Goal: Answer question/provide support: Share knowledge or assist other users

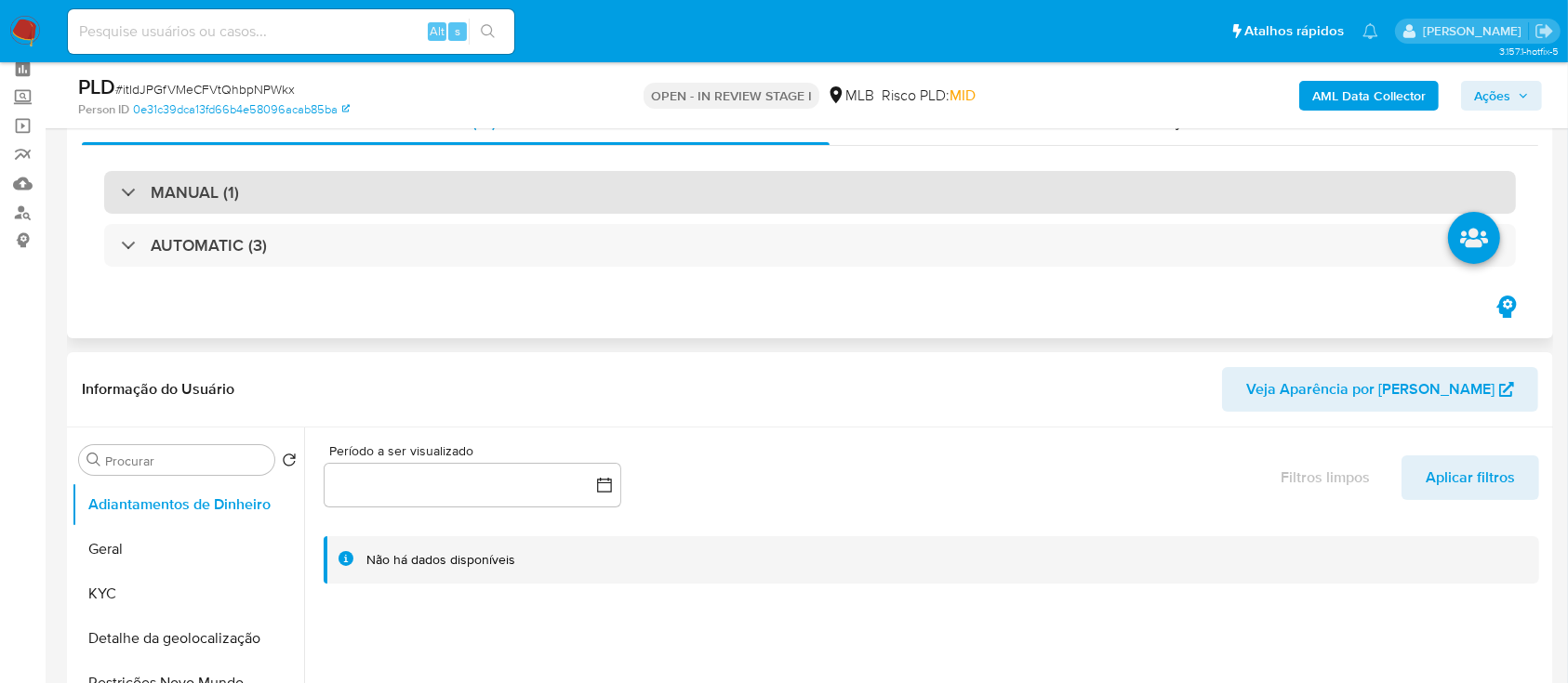
scroll to position [124, 0]
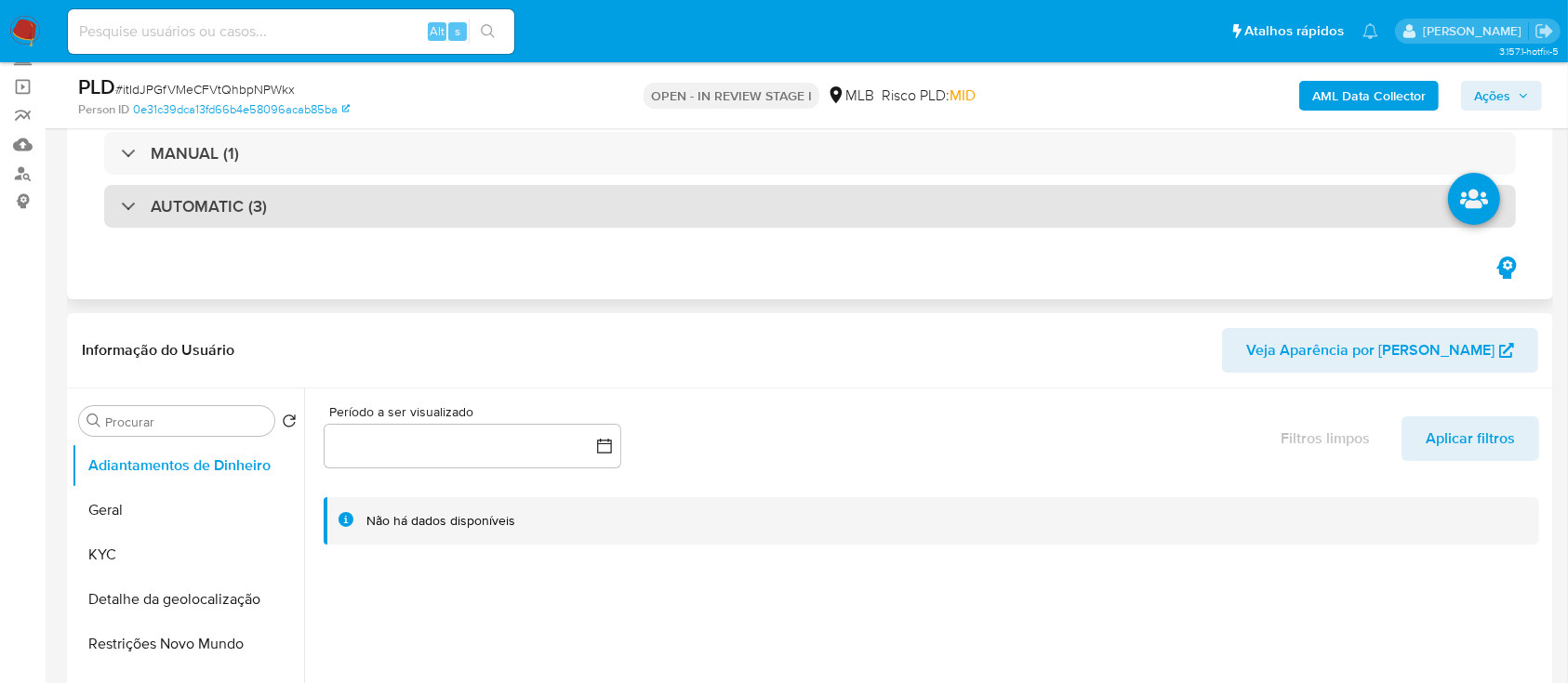
select select "10"
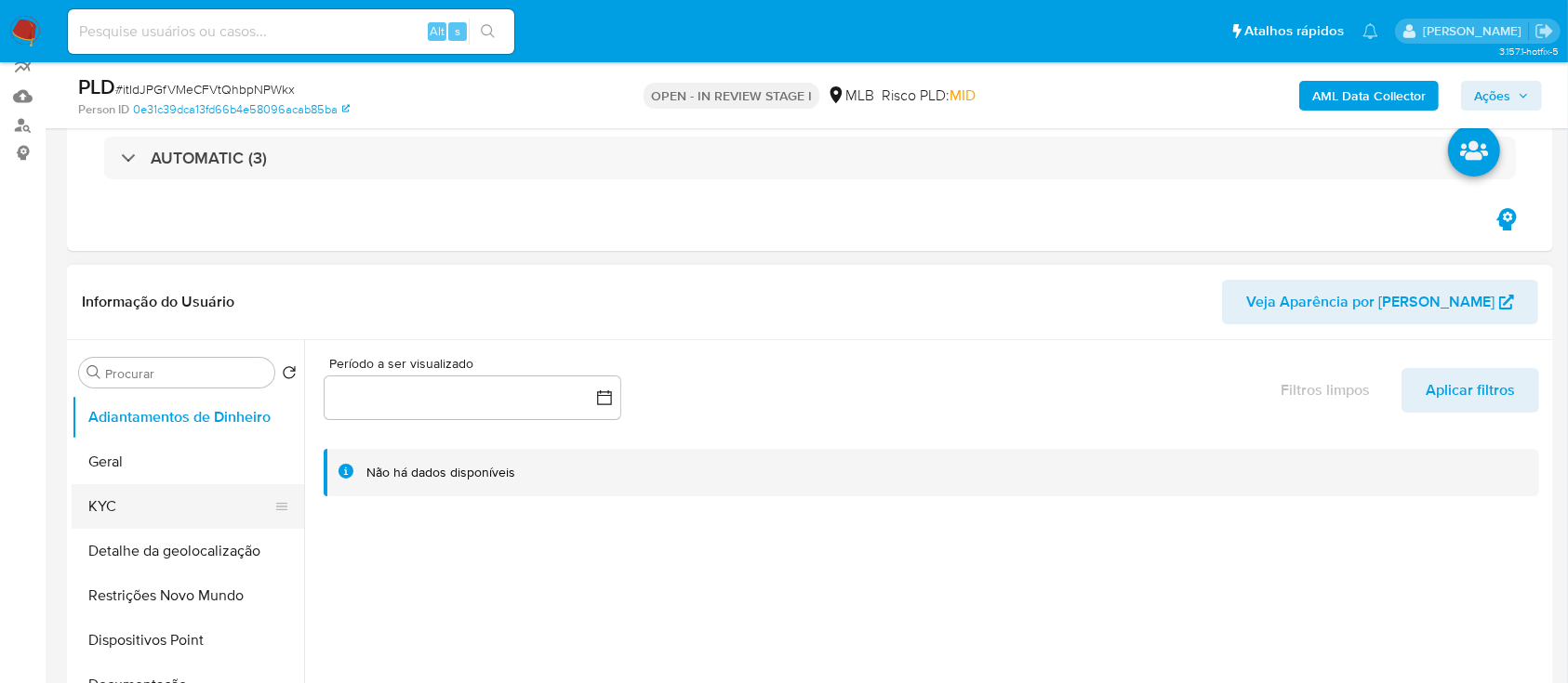
scroll to position [247, 0]
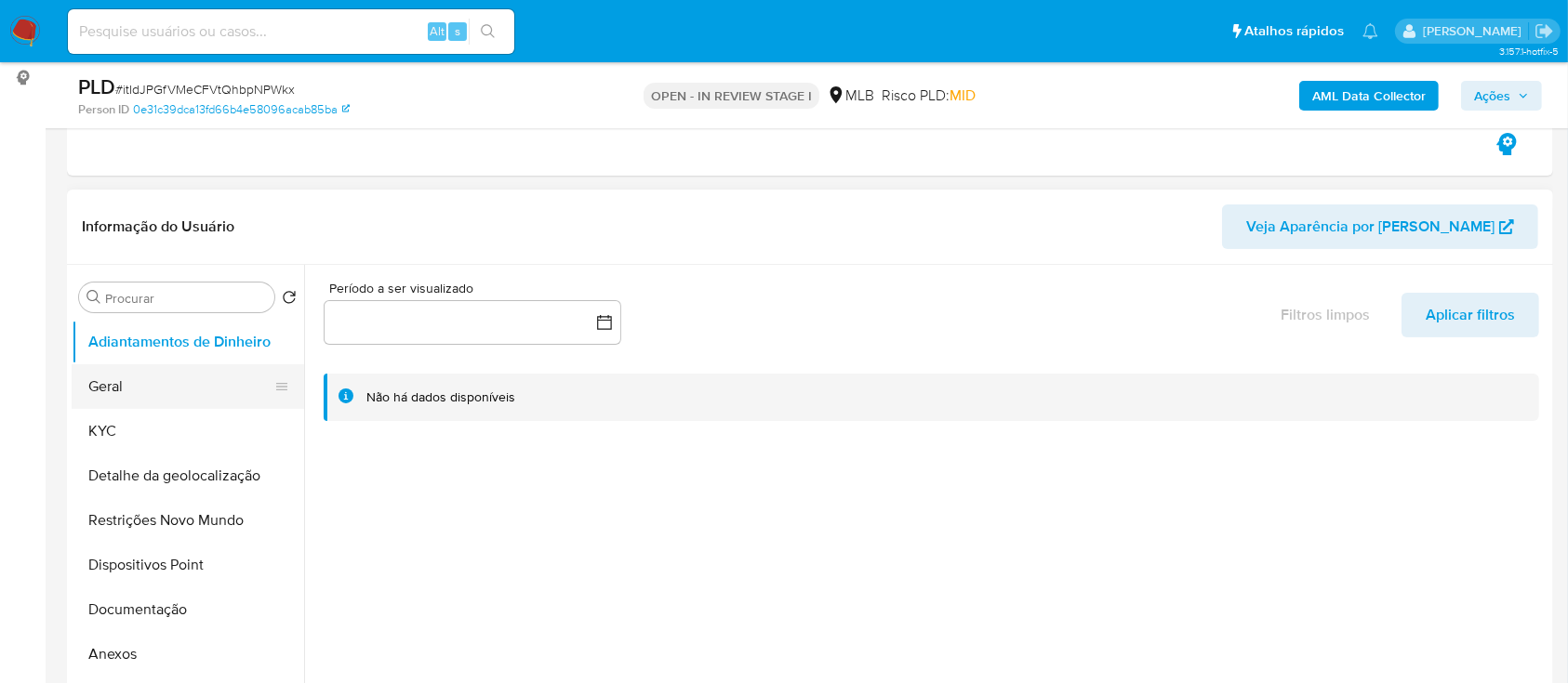
click at [136, 379] on button "Geral" at bounding box center [180, 387] width 217 height 45
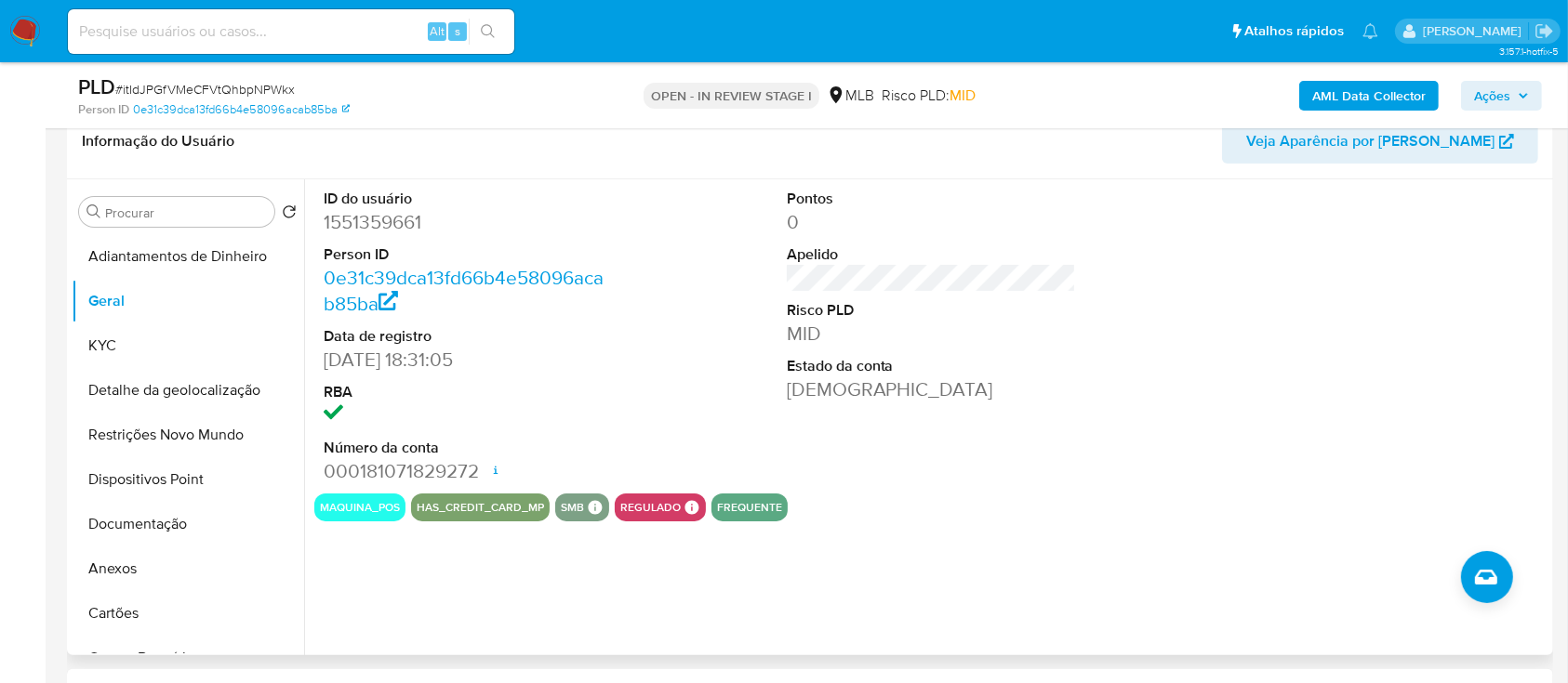
scroll to position [372, 0]
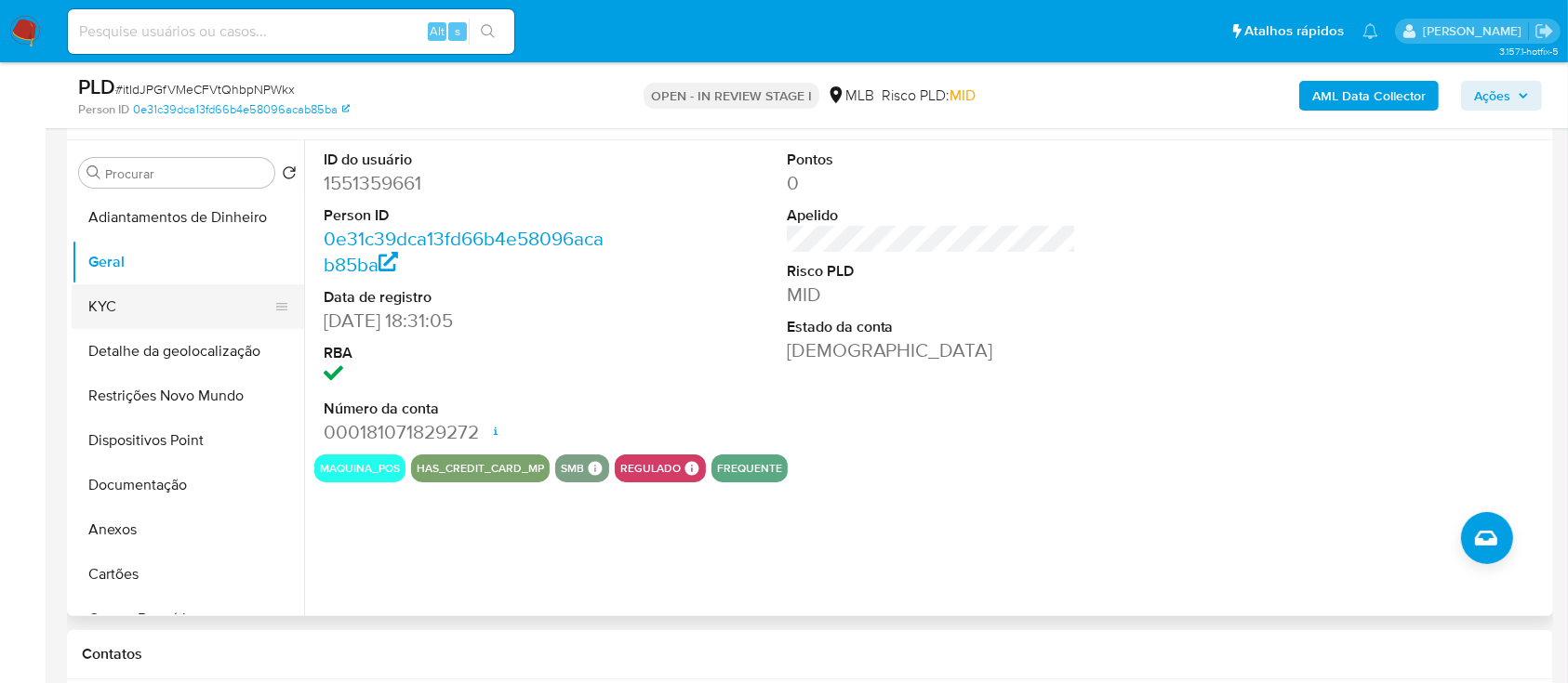
click at [111, 307] on button "KYC" at bounding box center [180, 306] width 217 height 45
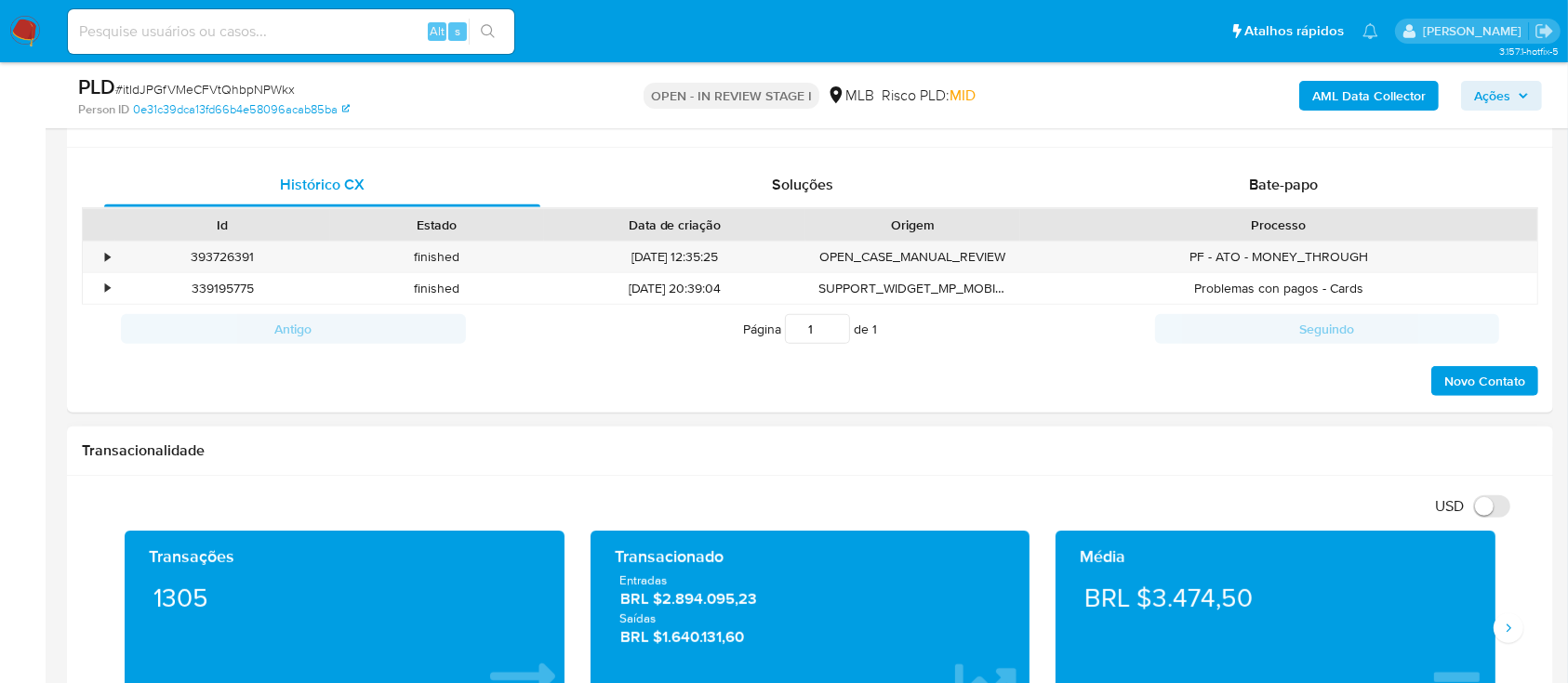
scroll to position [743, 0]
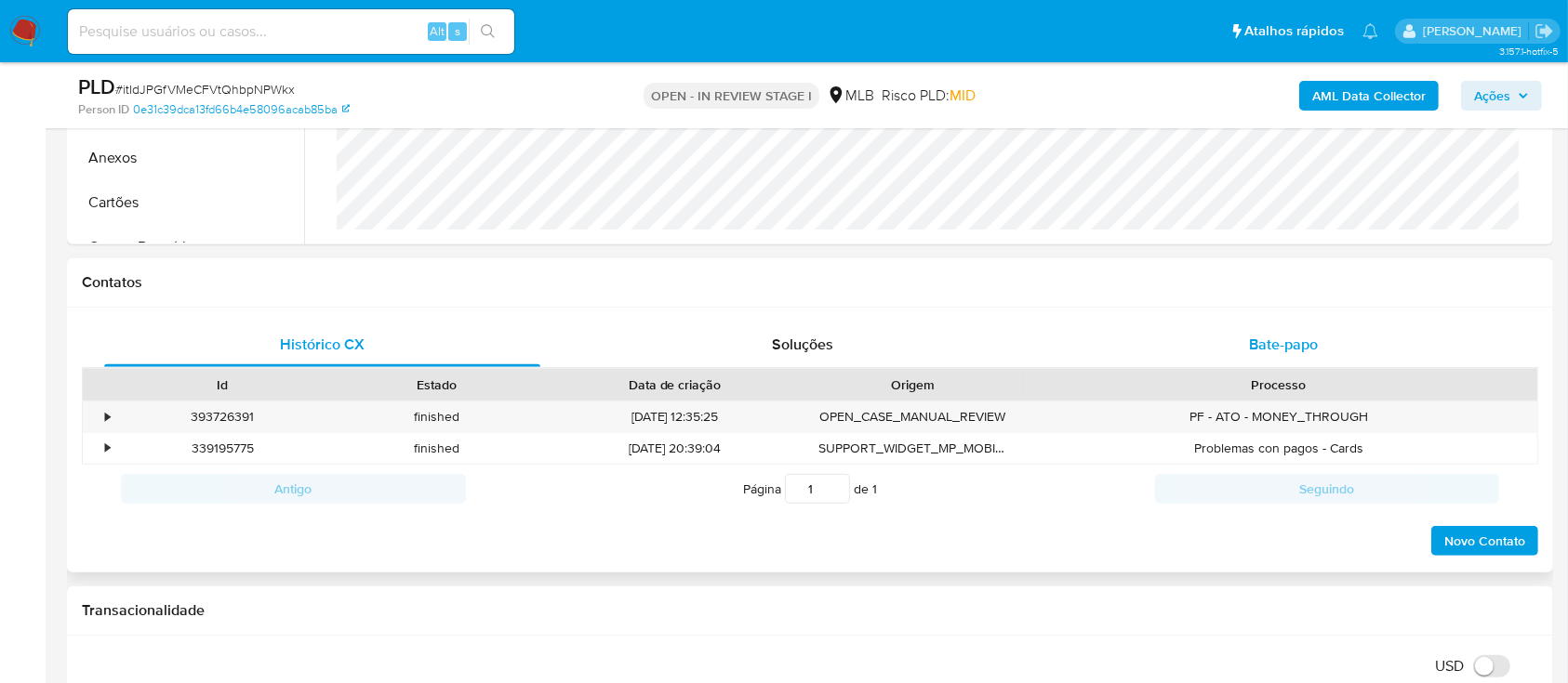
click at [1294, 337] on span "Bate-papo" at bounding box center [1283, 345] width 68 height 22
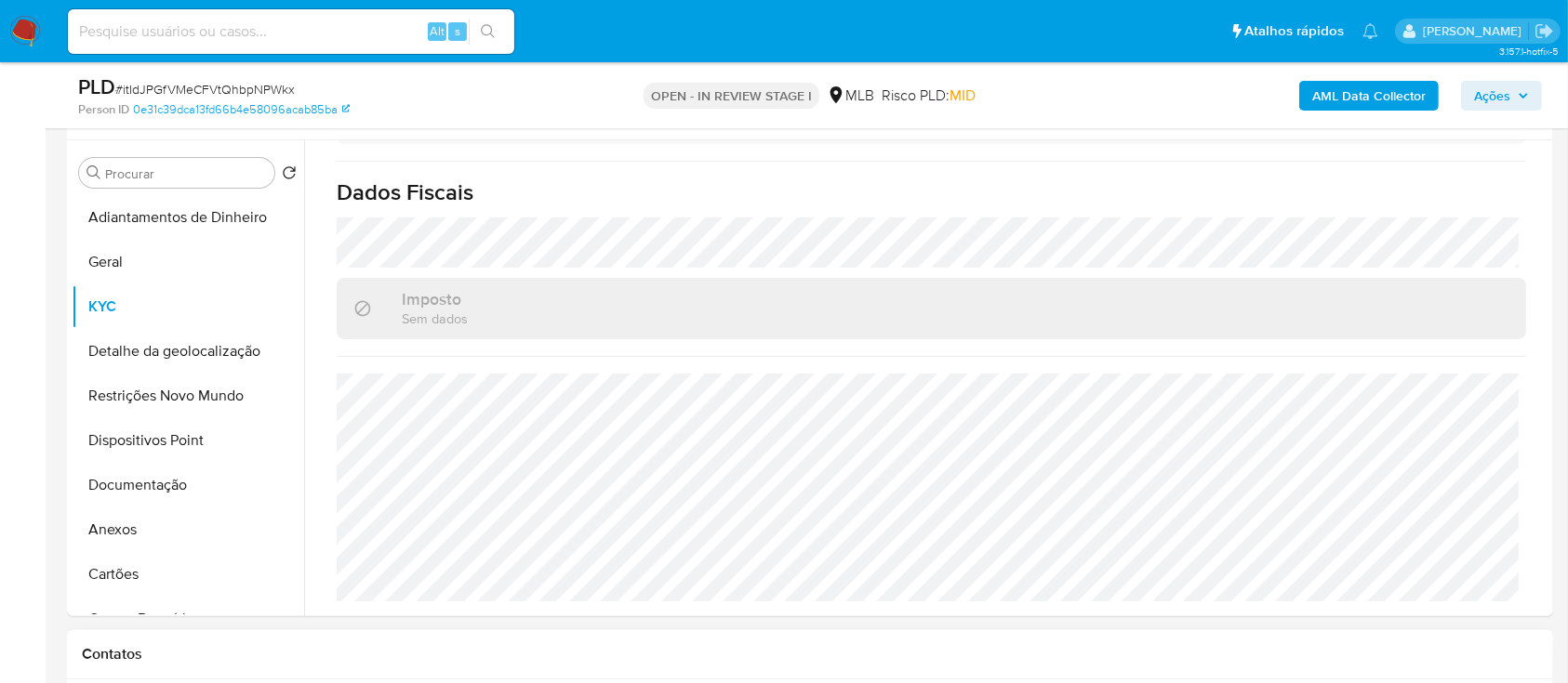
scroll to position [247, 0]
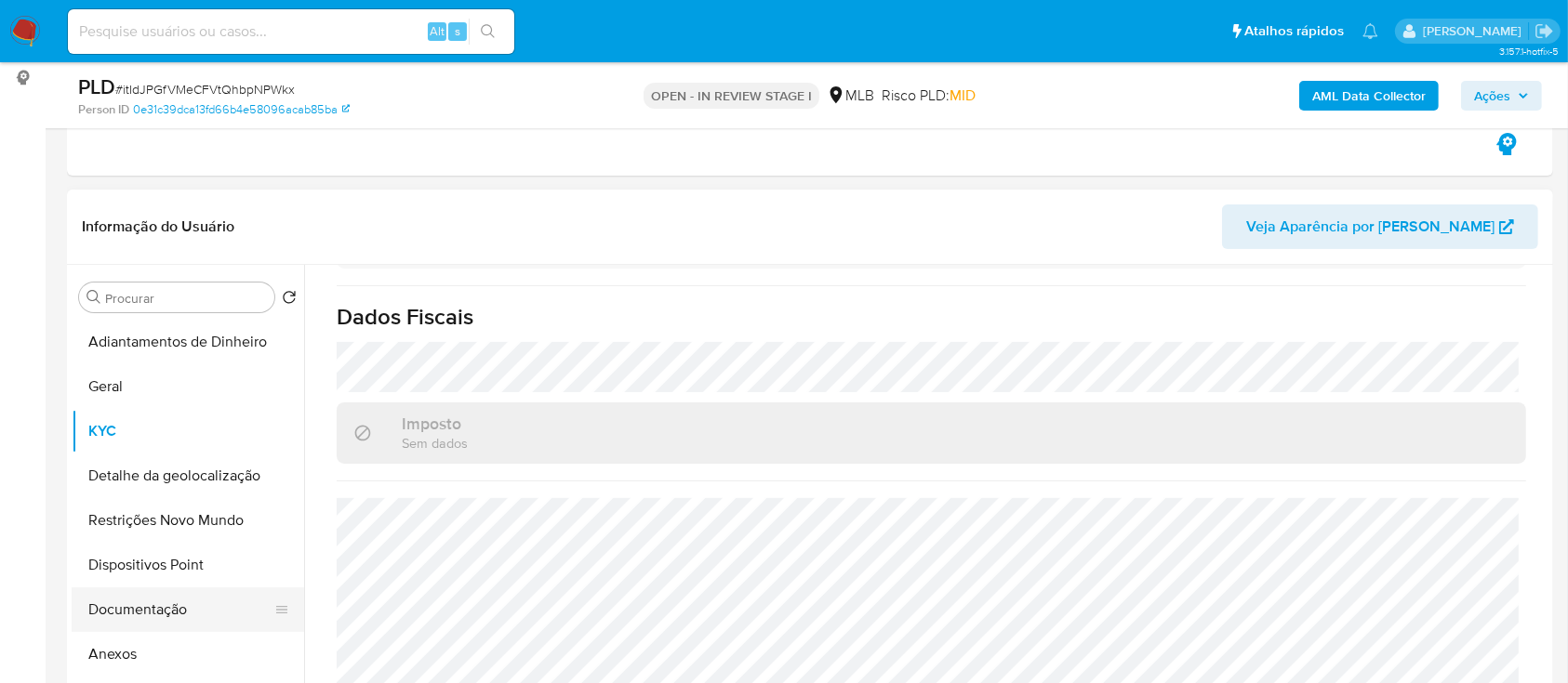
click at [138, 615] on button "Documentação" at bounding box center [180, 610] width 217 height 45
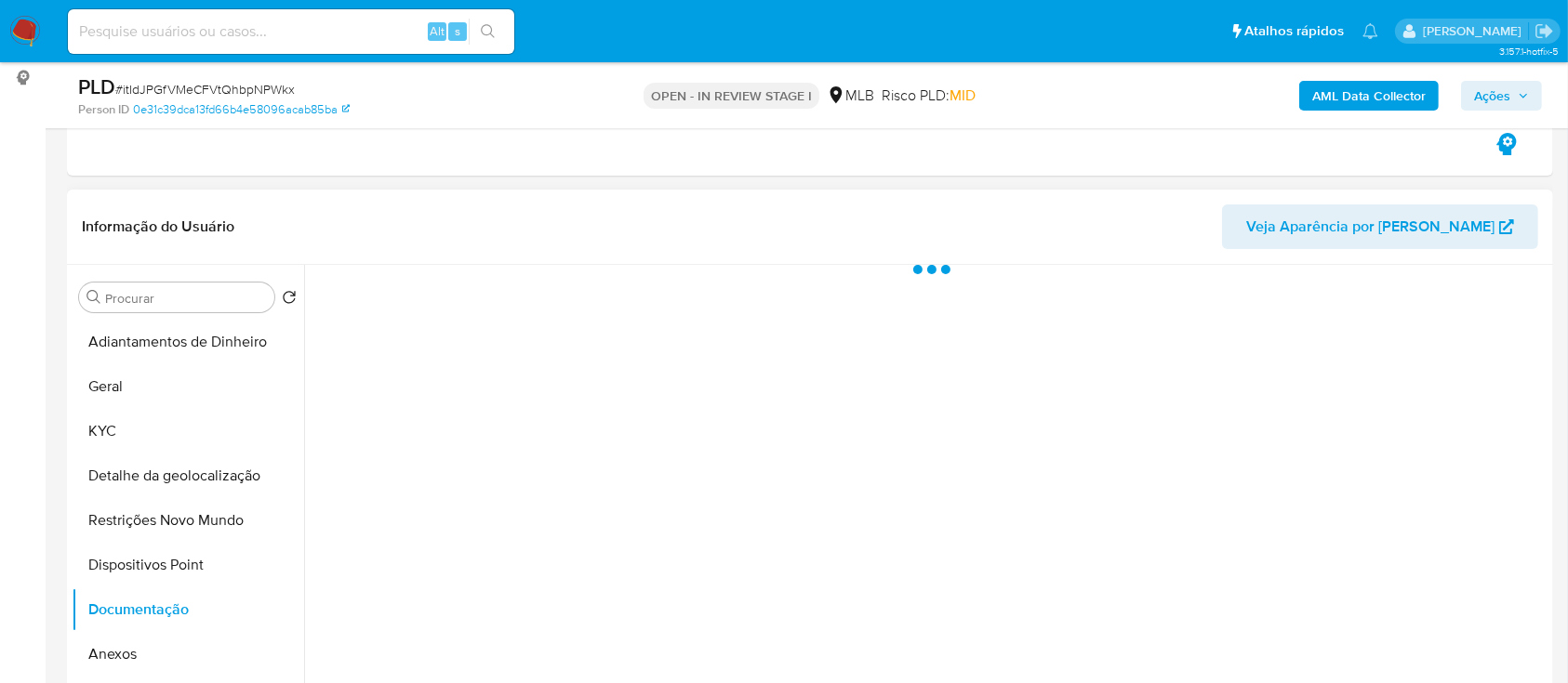
scroll to position [0, 0]
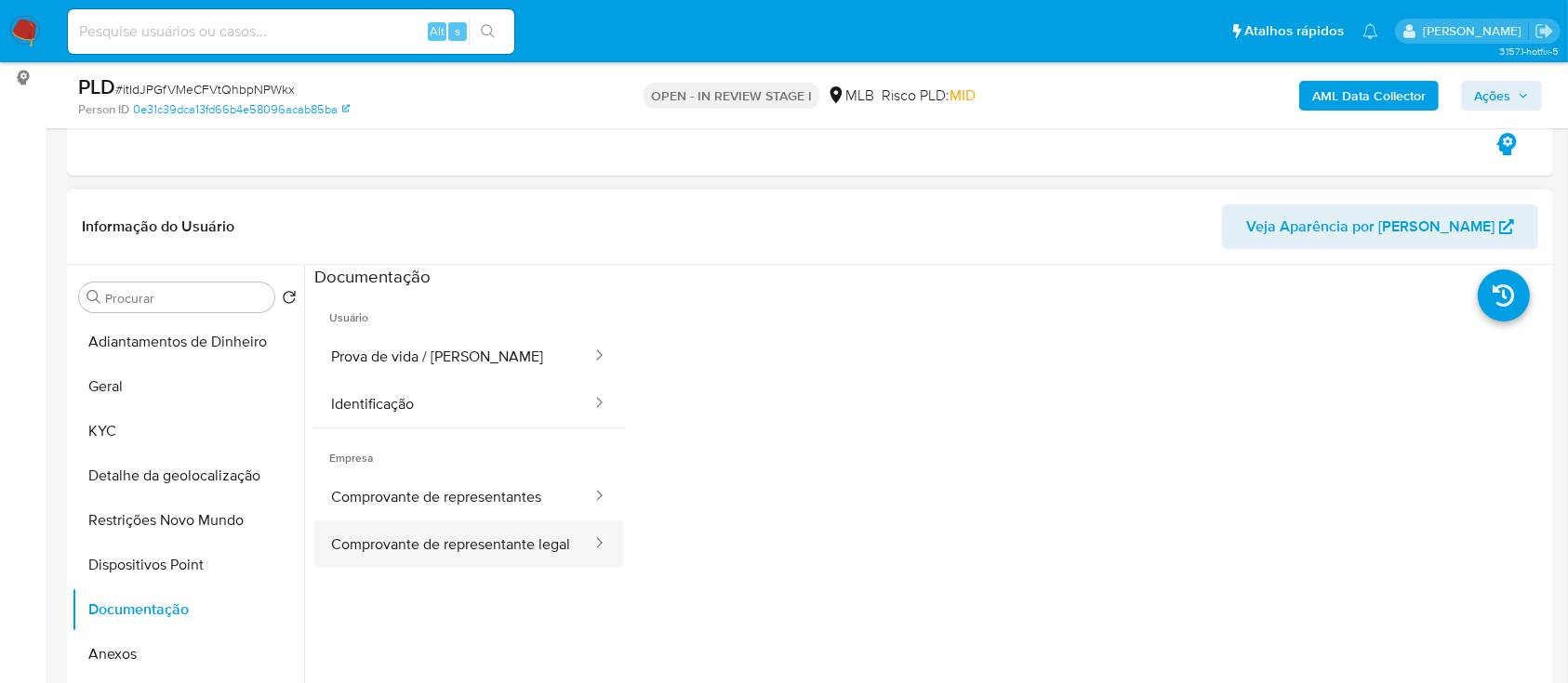
click at [439, 552] on button "Comprovante de representante legal" at bounding box center [453, 544] width 279 height 48
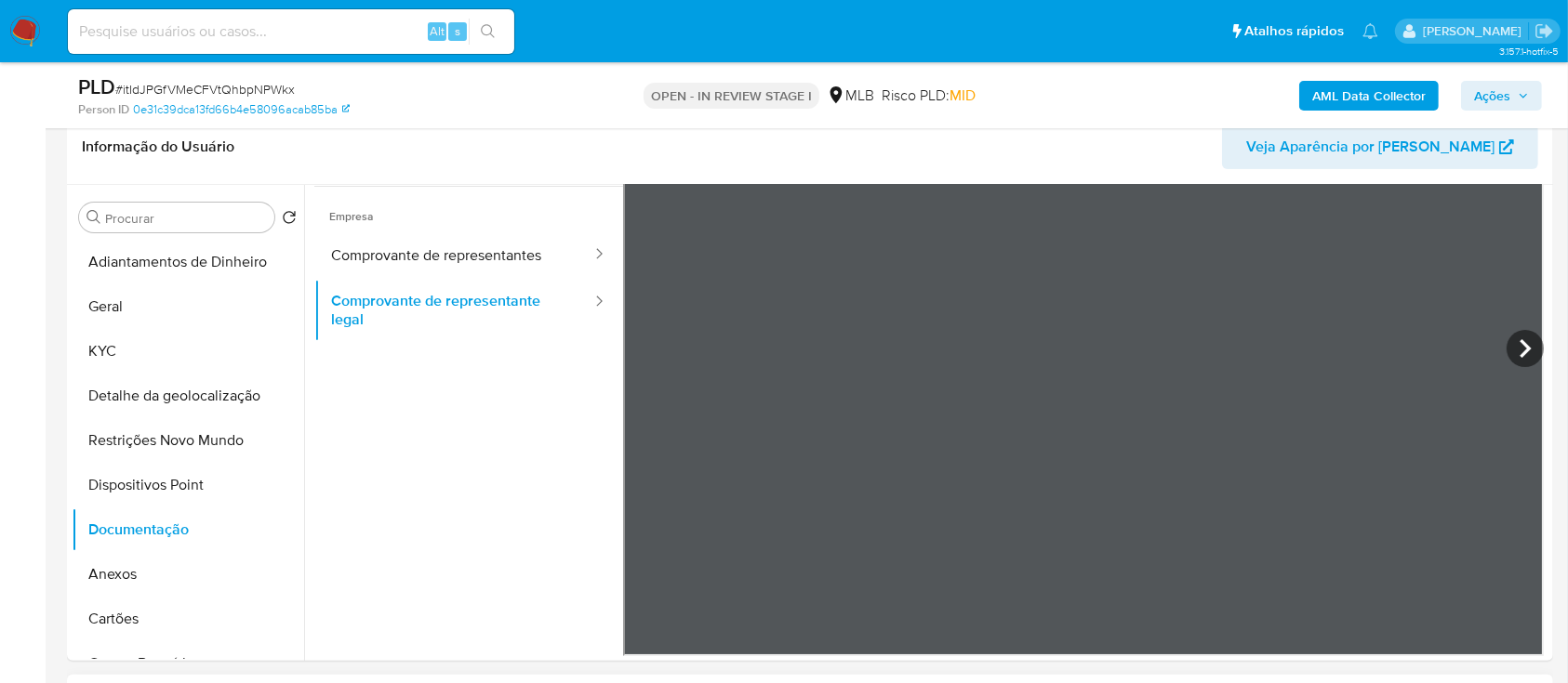
scroll to position [372, 0]
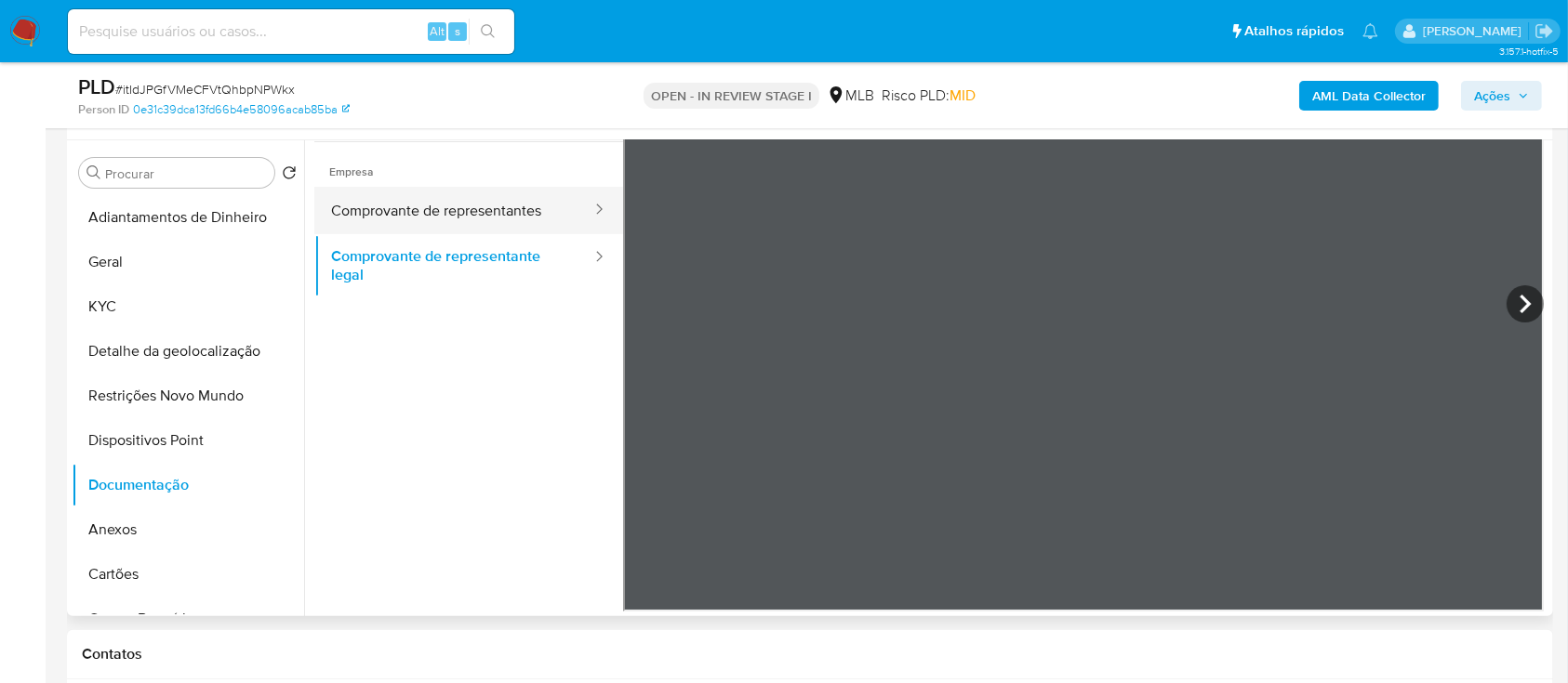
click at [456, 212] on button "Comprovante de representantes" at bounding box center [453, 211] width 279 height 48
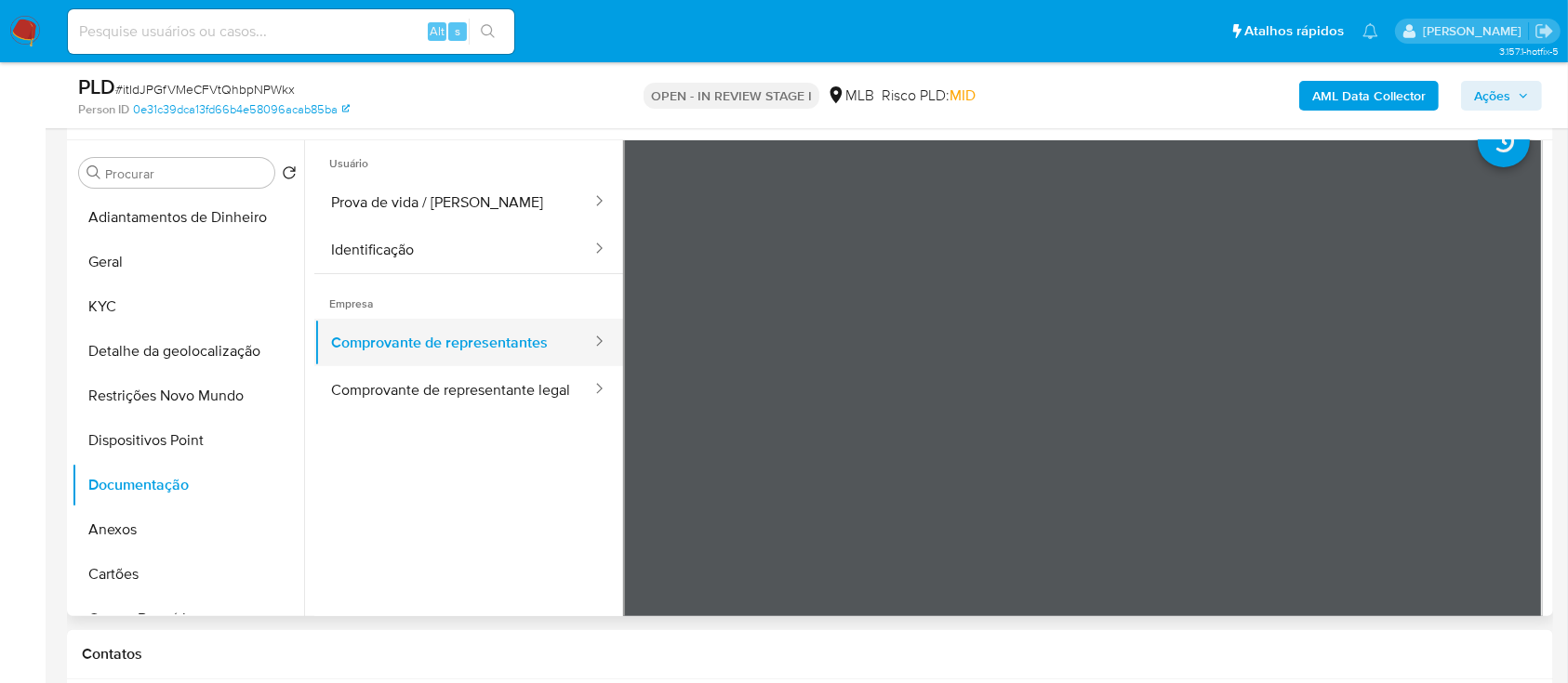
scroll to position [0, 0]
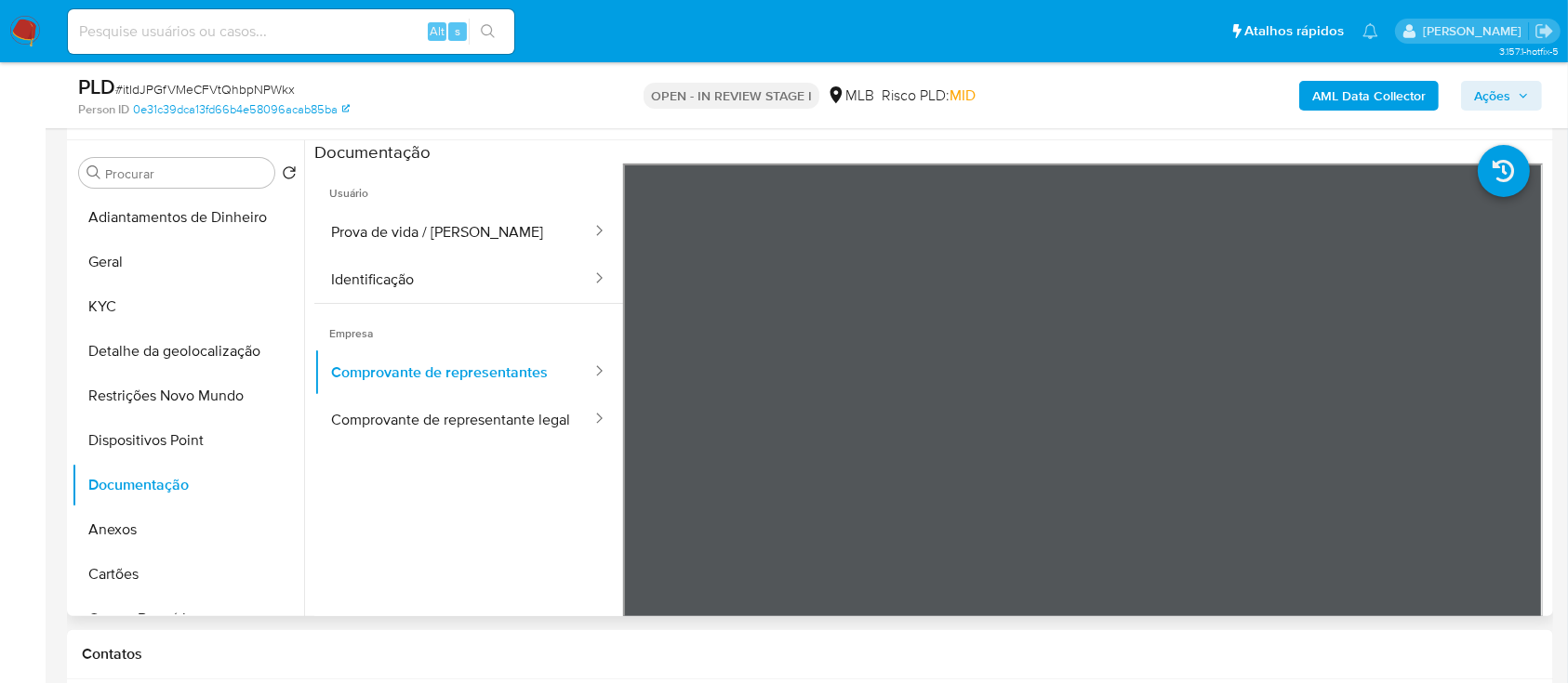
click at [439, 555] on ul "Usuário Prova de vida / Selfie Identificação Empresa Comprovante de representan…" at bounding box center [468, 431] width 308 height 535
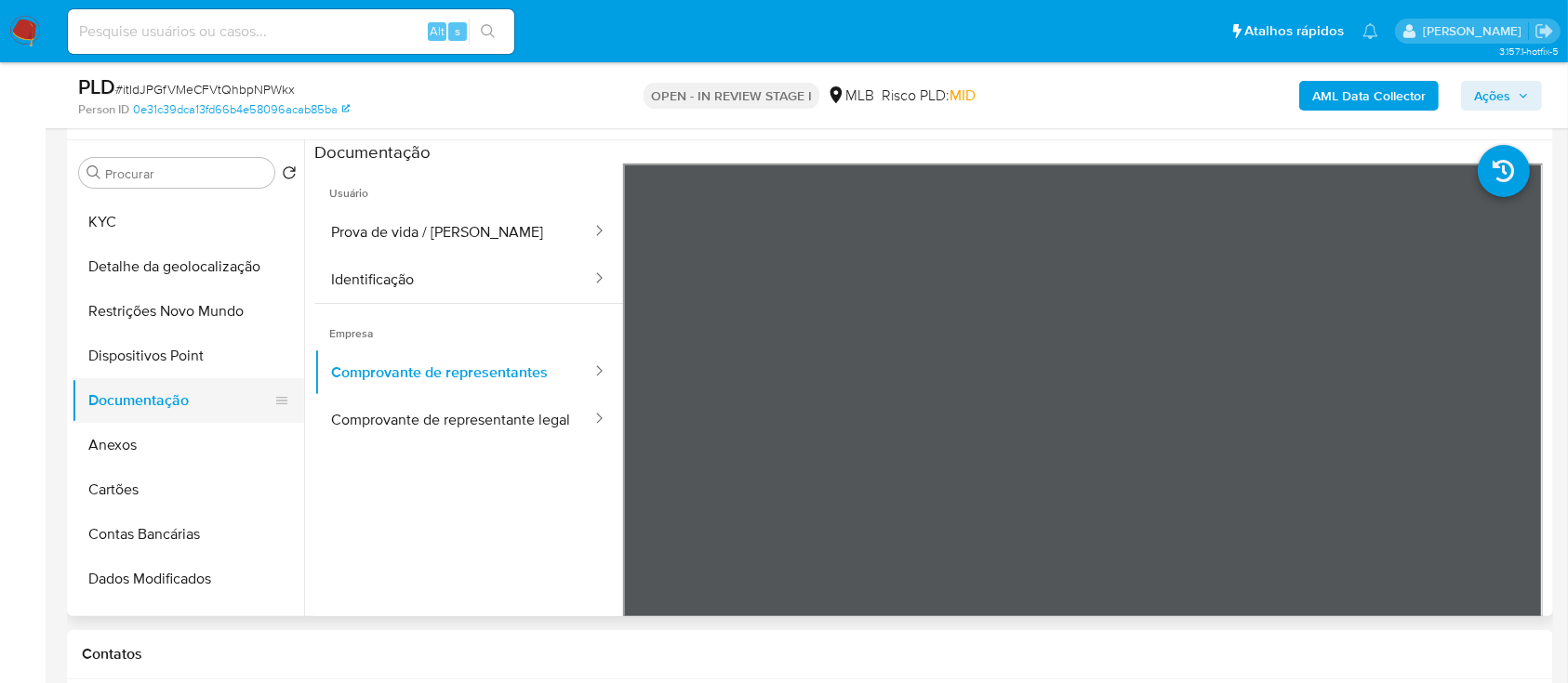
scroll to position [124, 0]
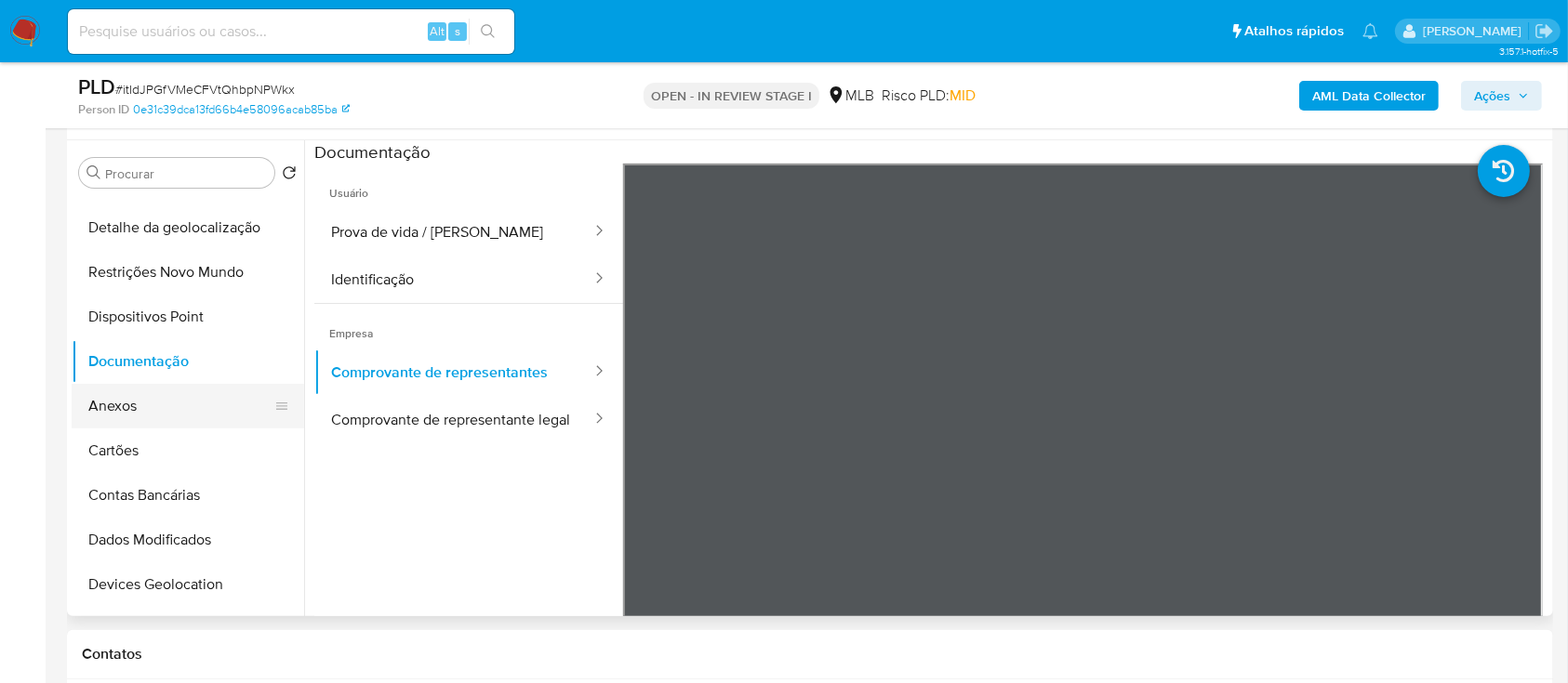
click at [154, 409] on button "Anexos" at bounding box center [180, 405] width 217 height 45
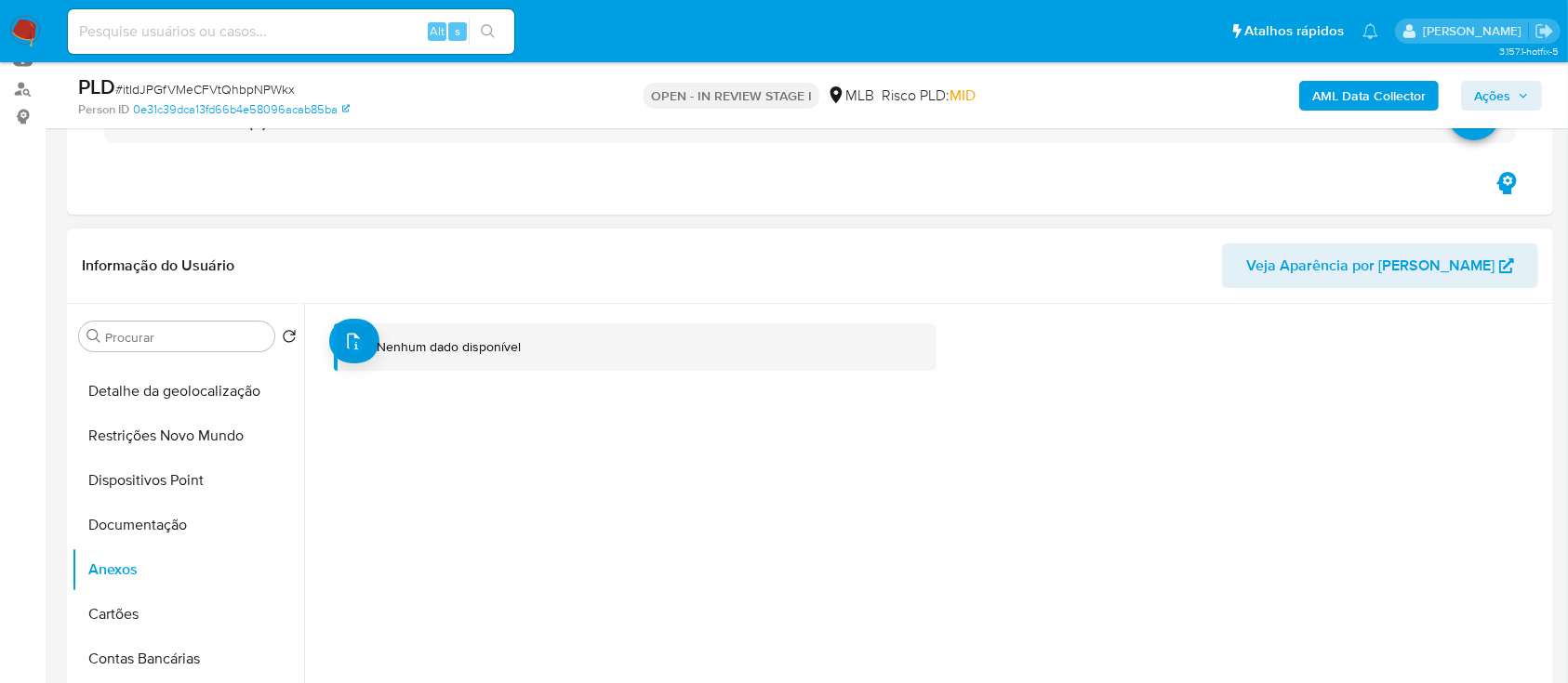
scroll to position [372, 0]
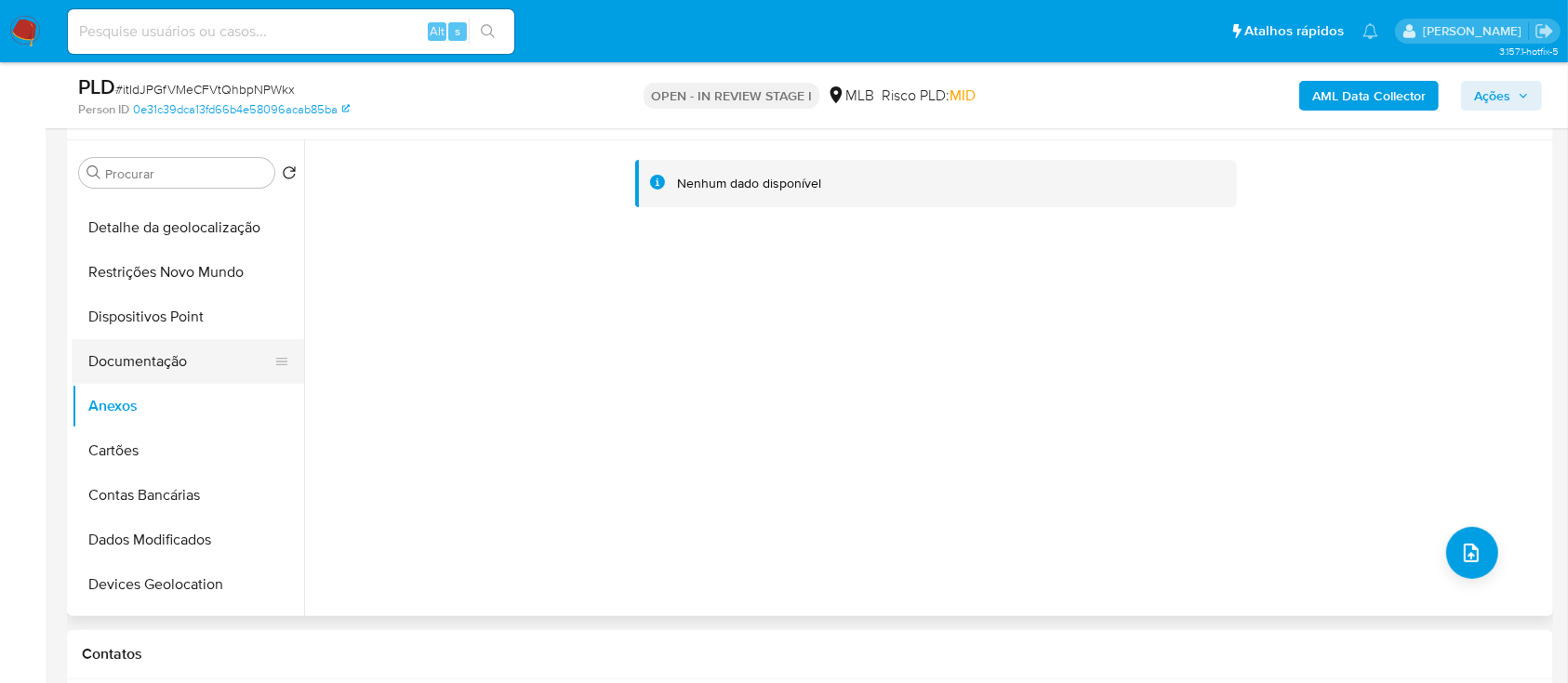
click at [143, 361] on button "Documentação" at bounding box center [180, 361] width 217 height 45
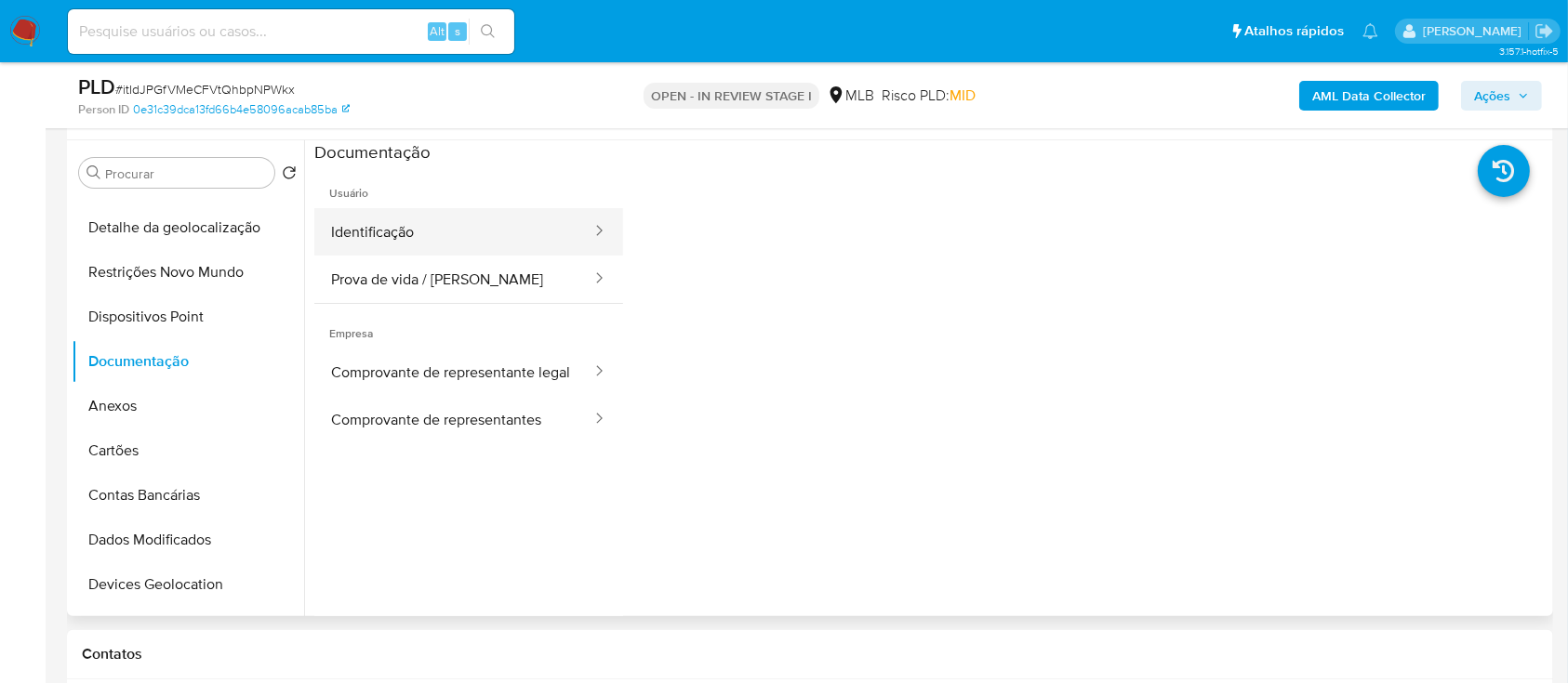
click at [427, 232] on button "Identificação" at bounding box center [453, 232] width 279 height 48
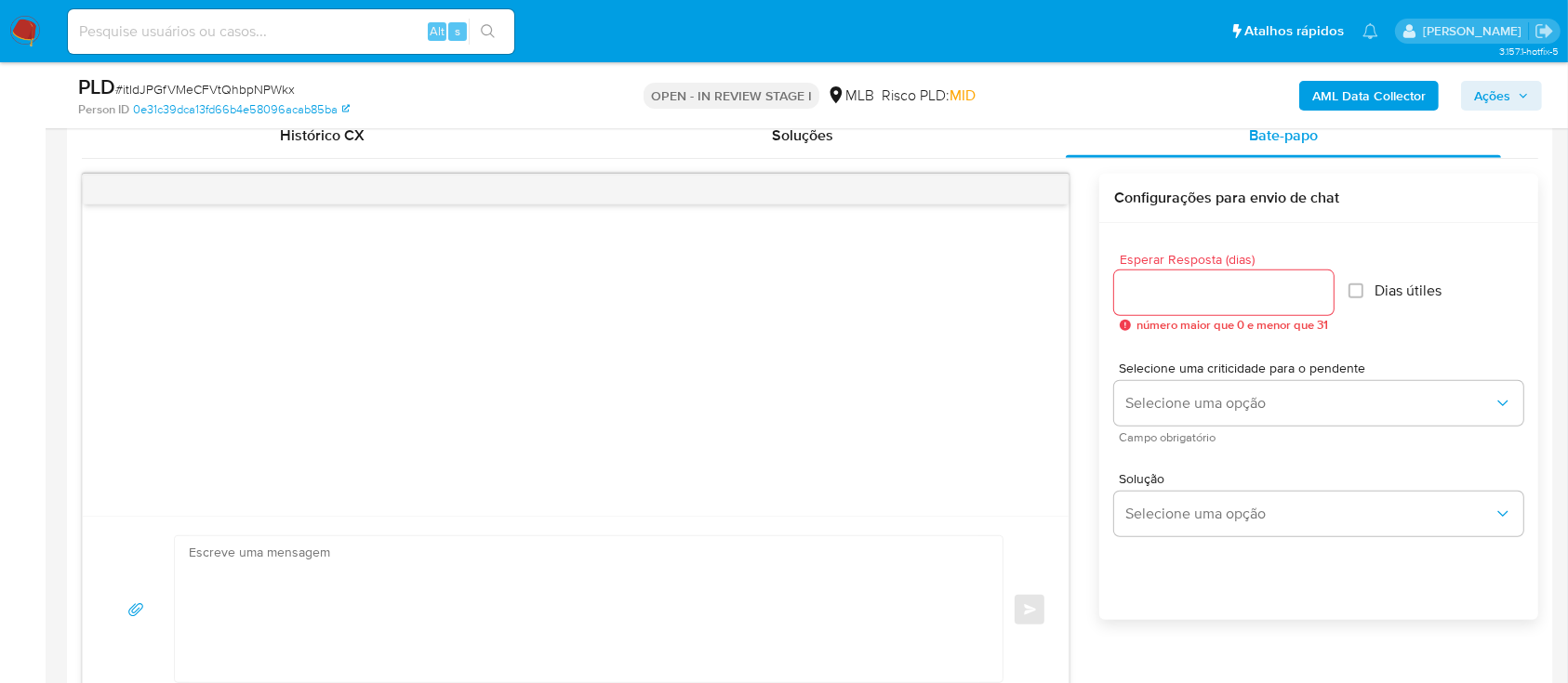
scroll to position [991, 0]
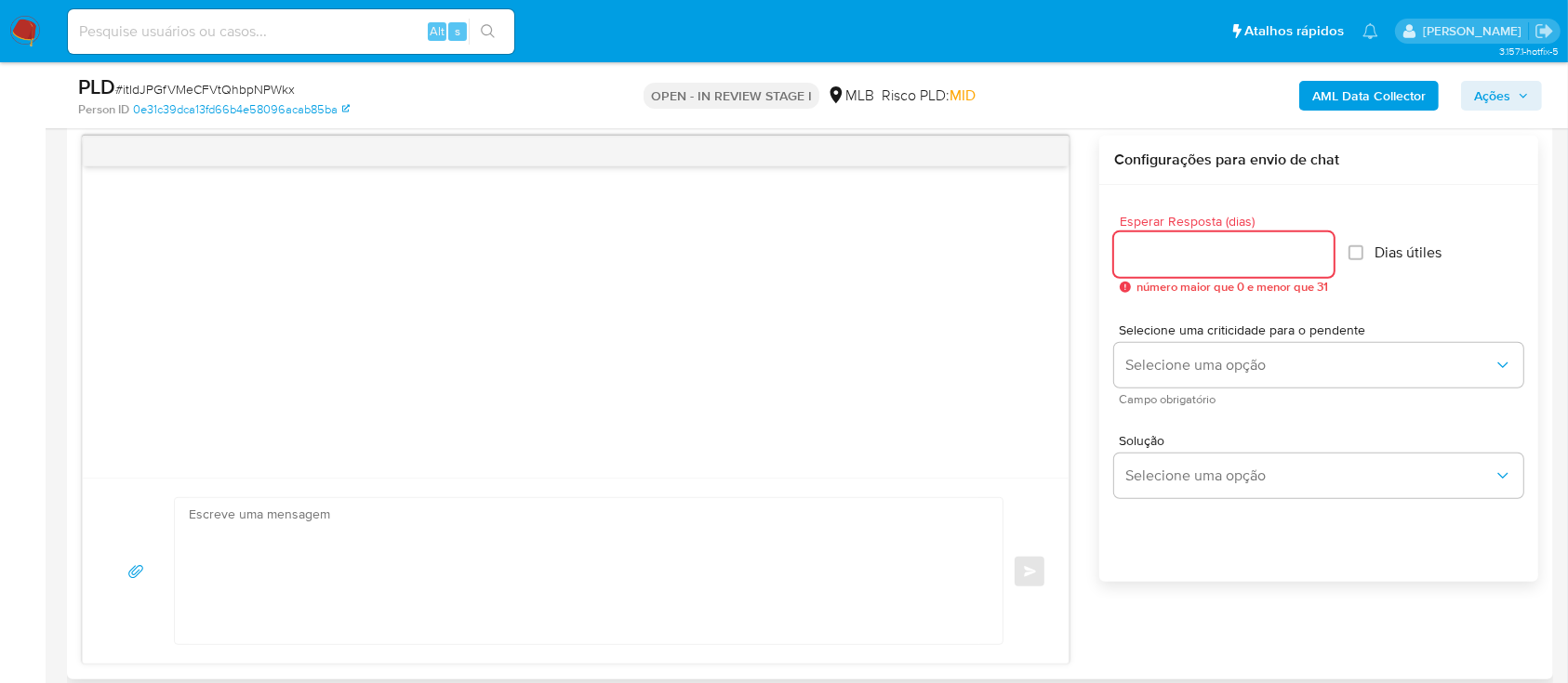
click at [1251, 257] on input "Esperar Resposta (dias)" at bounding box center [1224, 255] width 219 height 24
type input "1"
type input "2"
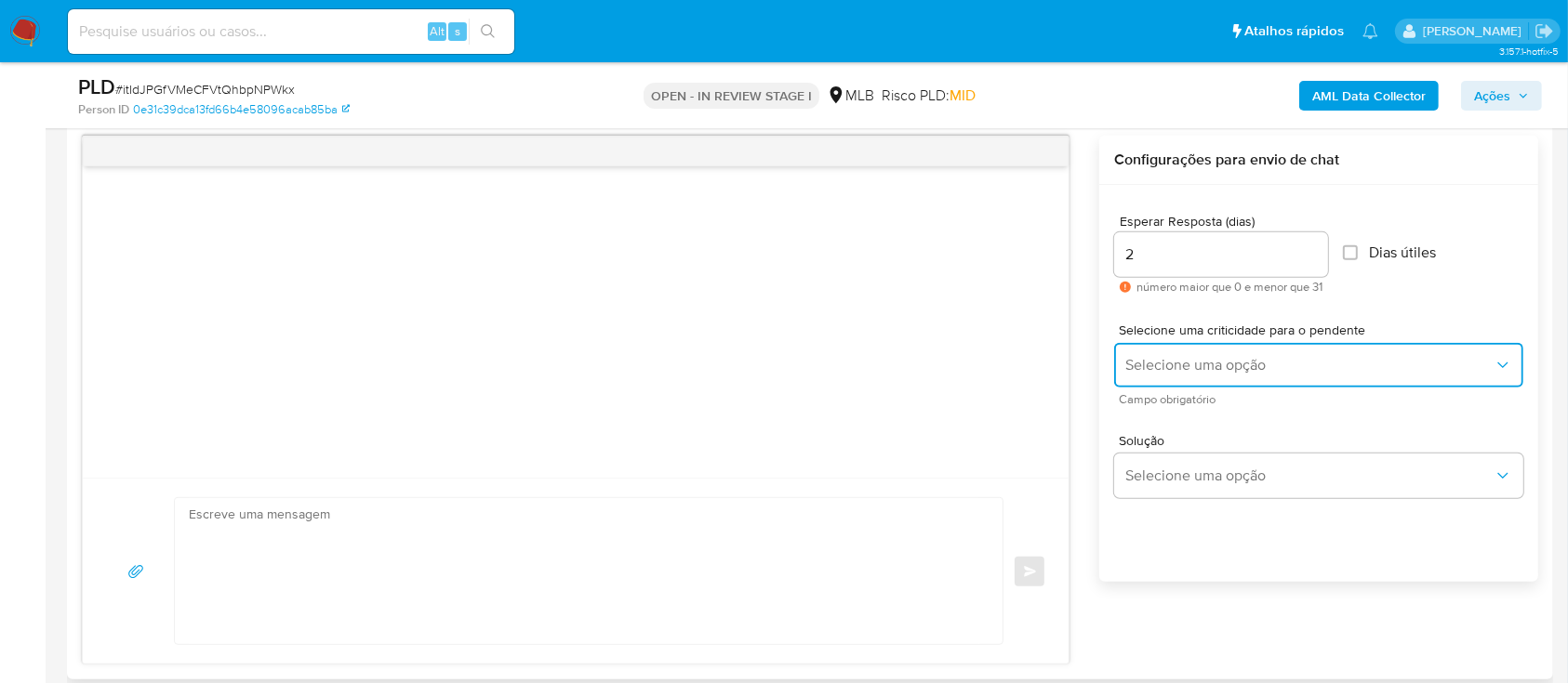
click at [1198, 366] on span "Selecione uma opção" at bounding box center [1309, 365] width 368 height 19
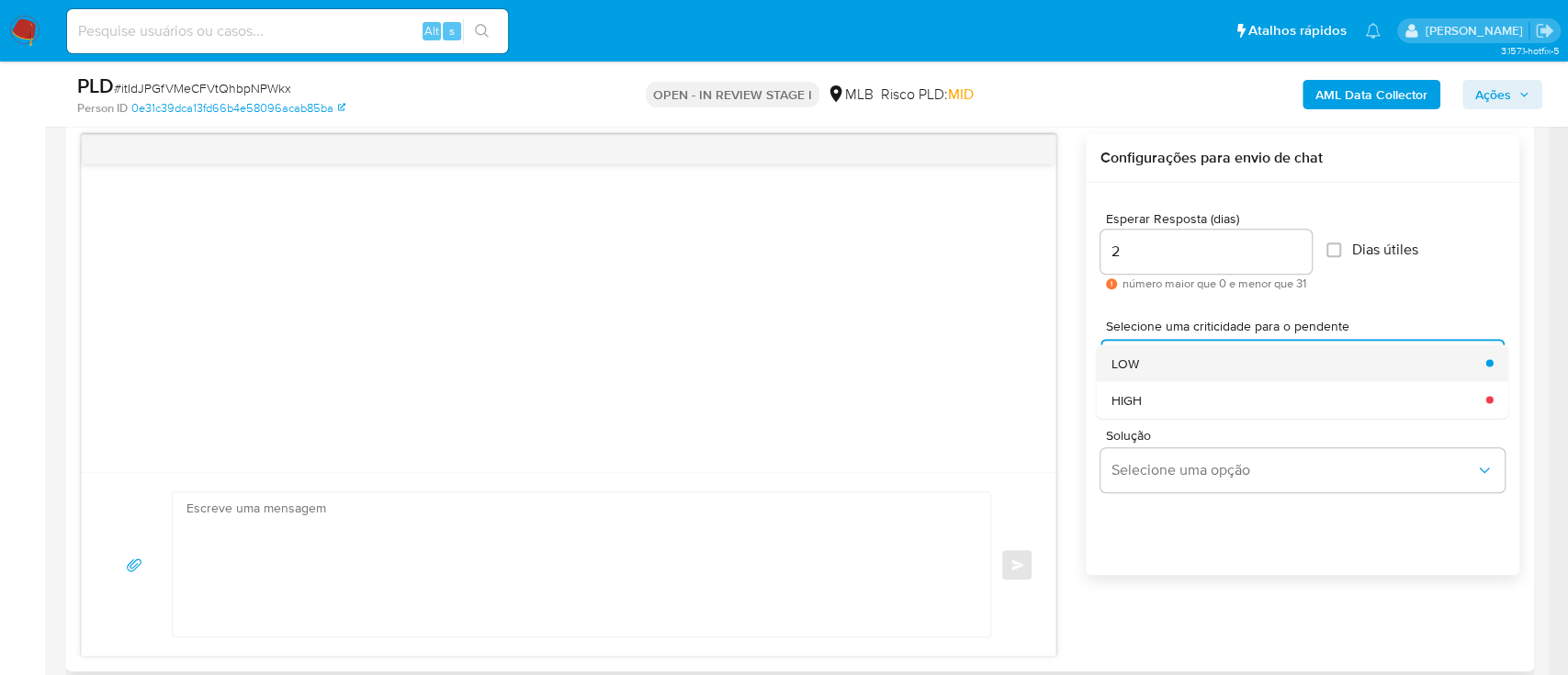
click at [1140, 357] on div "LOW" at bounding box center [1293, 363] width 363 height 37
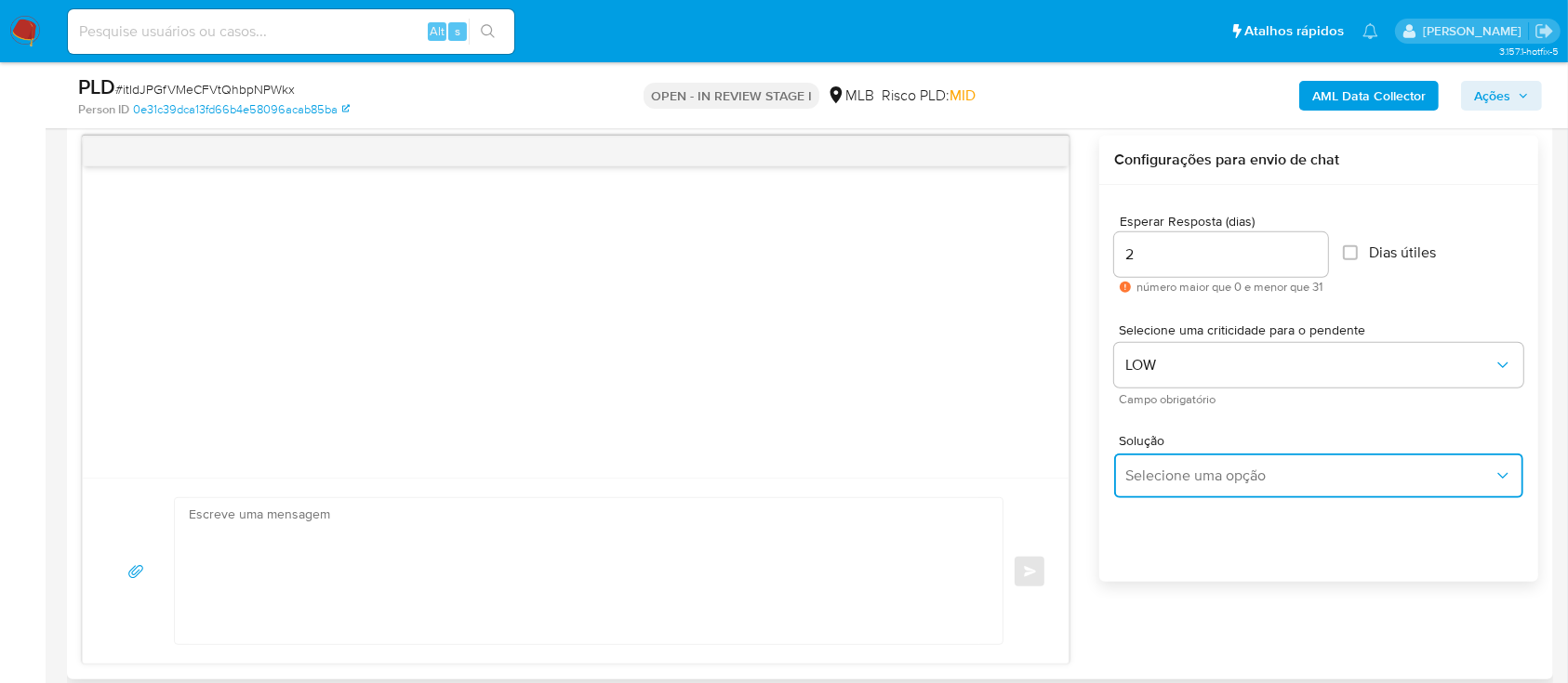
click at [1189, 495] on button "Selecione uma opção" at bounding box center [1319, 476] width 410 height 45
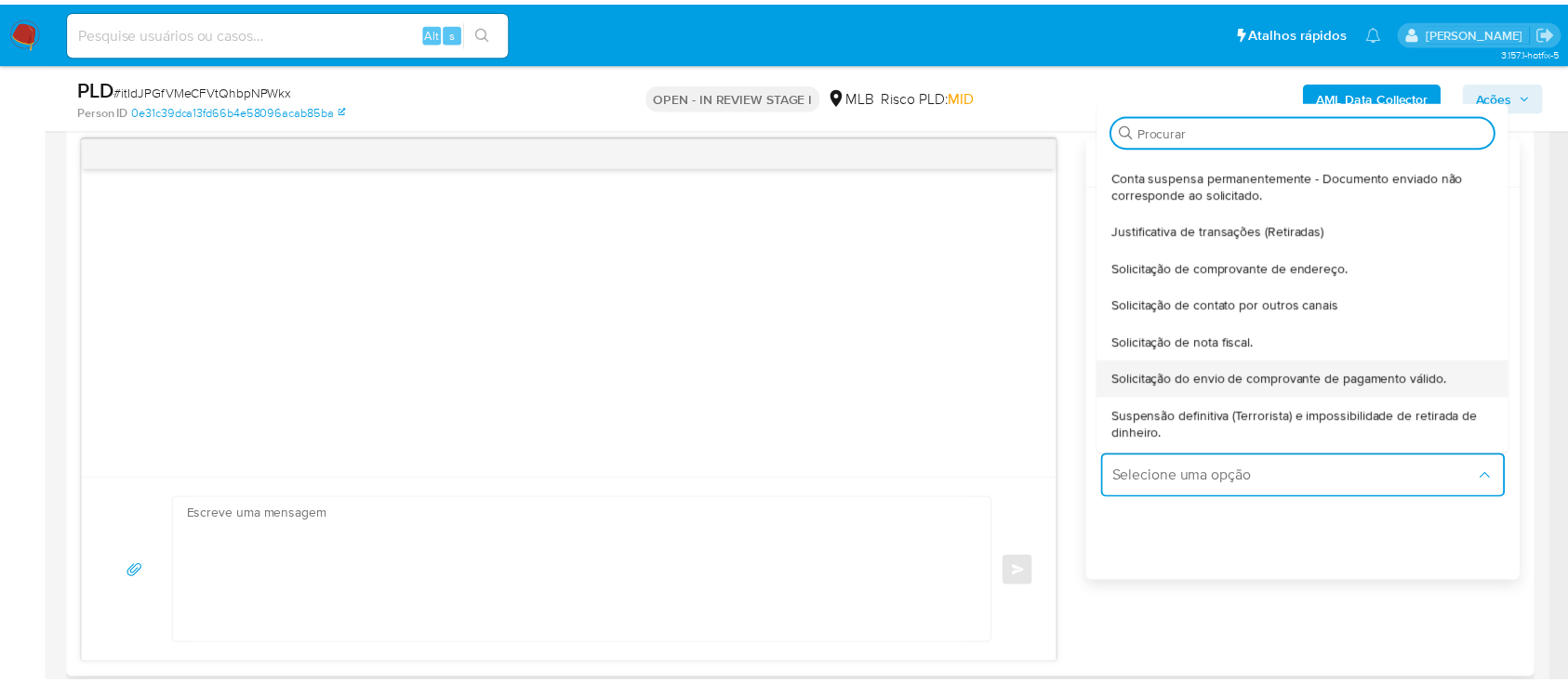
scroll to position [155, 0]
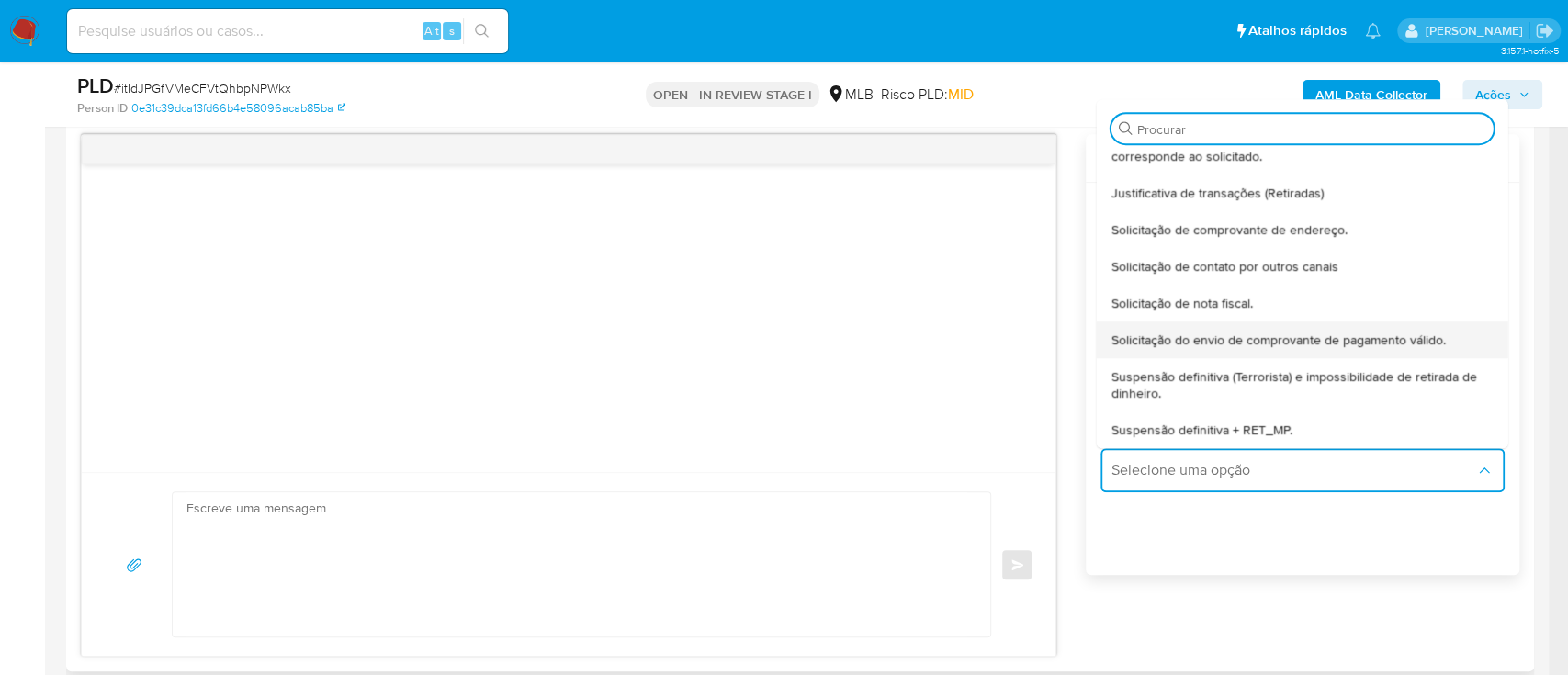
click at [1218, 350] on div "Solicitação do envio de comprovante de pagamento válido." at bounding box center [1297, 340] width 371 height 37
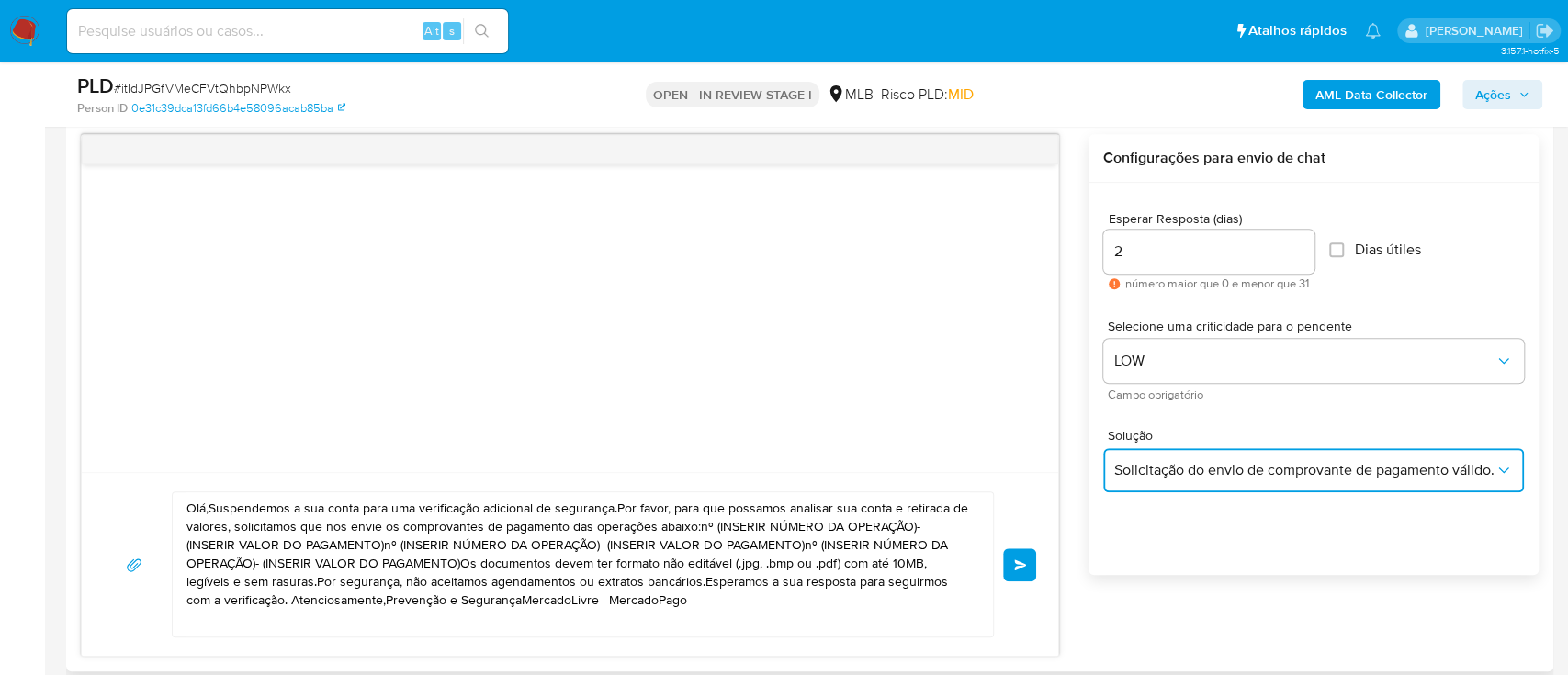
type textarea "Olá,Suspendemos a sua conta para uma verificação adicional de segurança.Por fav…"
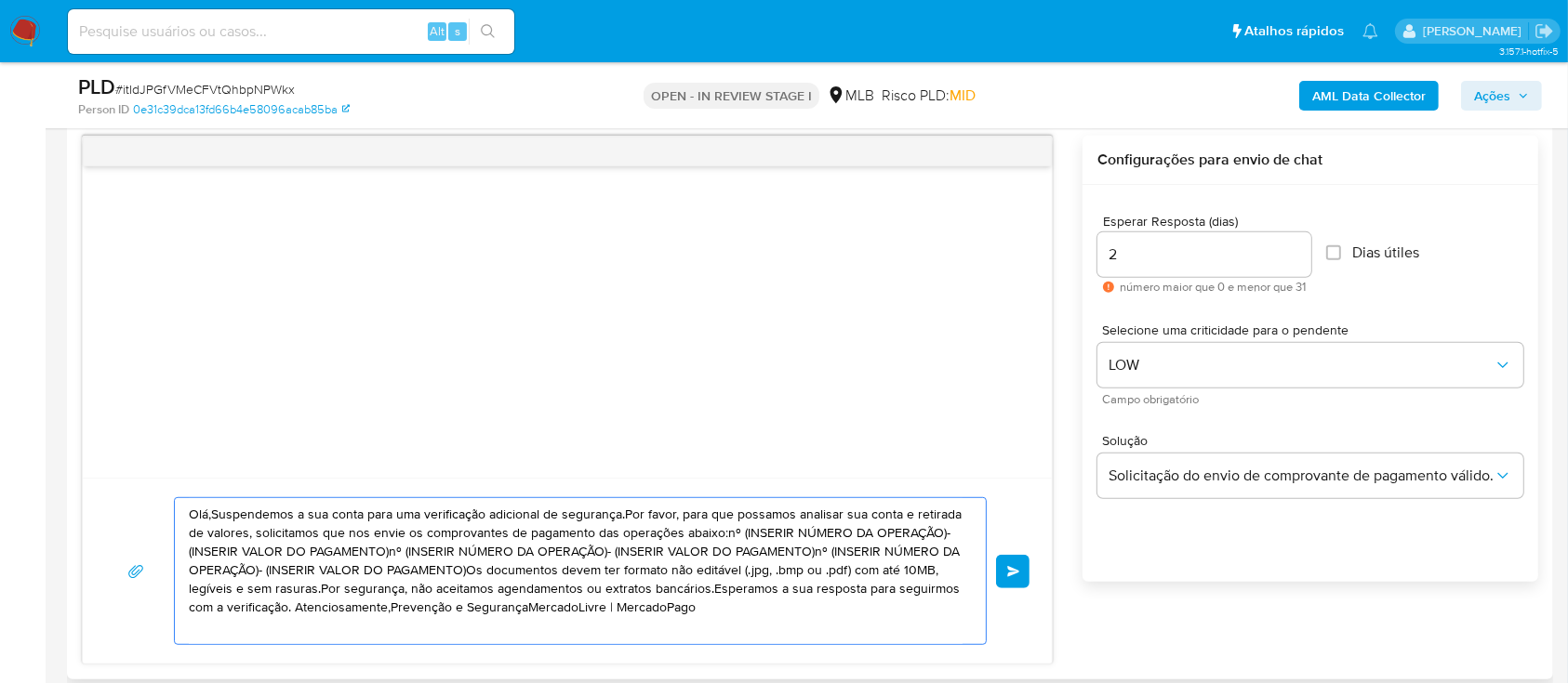
drag, startPoint x: 714, startPoint y: 611, endPoint x: 161, endPoint y: 503, distance: 563.4
click at [161, 503] on div "Olá,Suspendemos a sua conta para uma verificação adicional de segurança.Por fav…" at bounding box center [567, 571] width 924 height 148
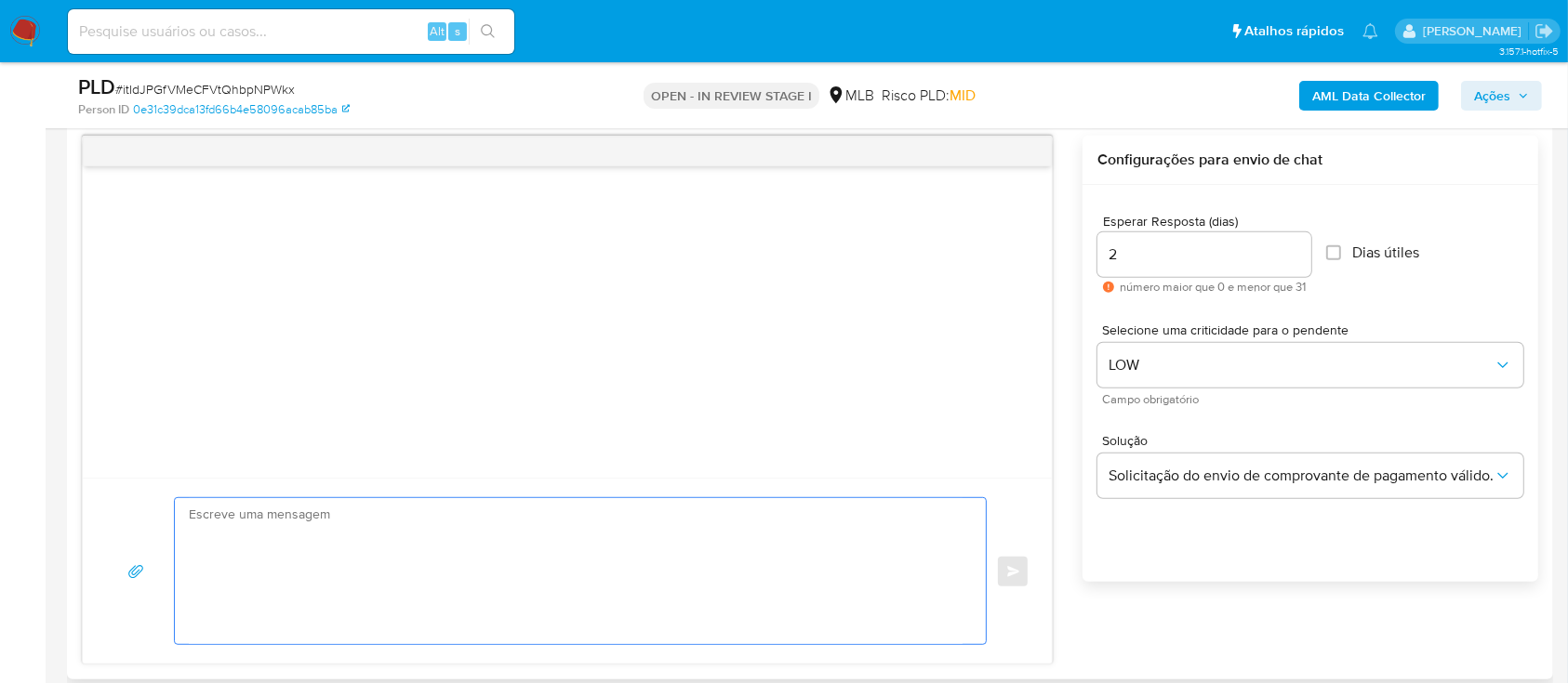
paste textarea "PJ Ola, Estamos realizando uma verificação adicional de segurança em contas de …"
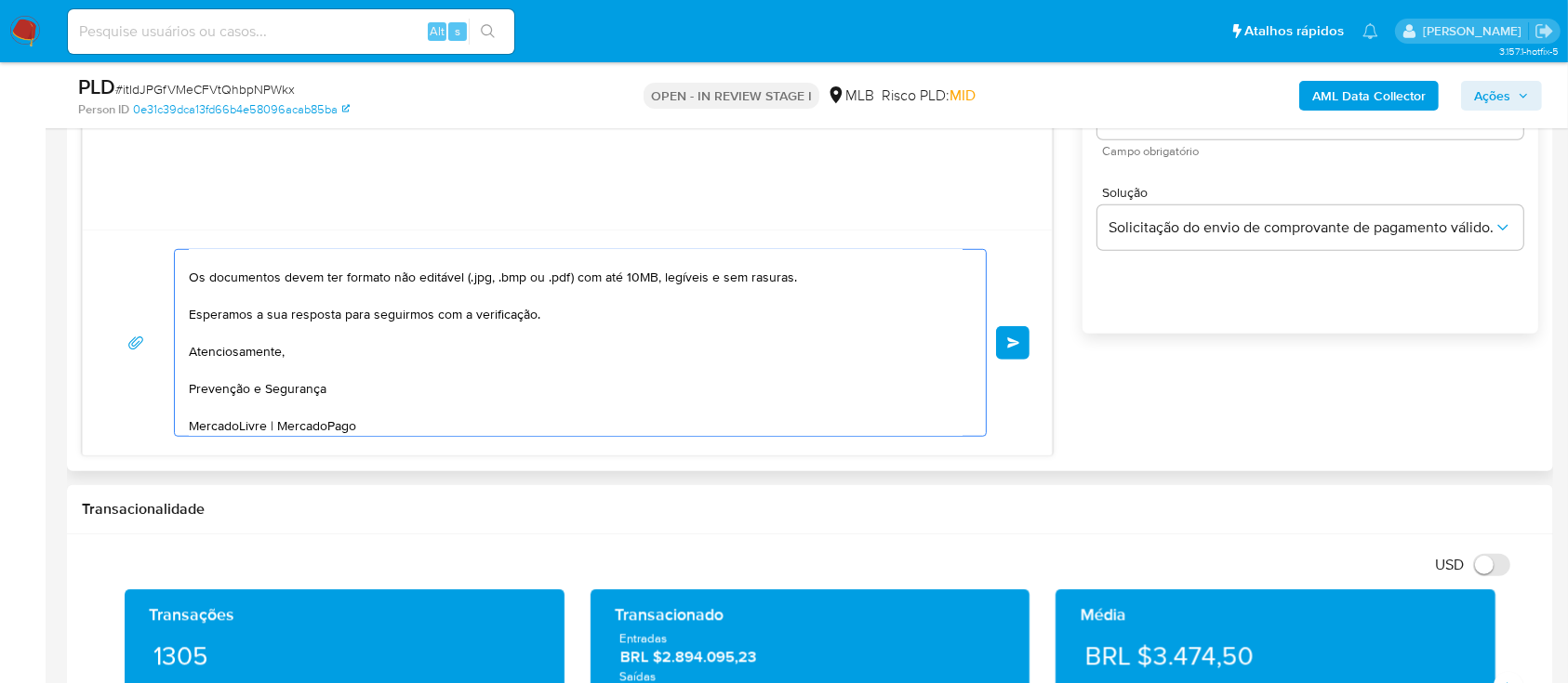
scroll to position [320, 0]
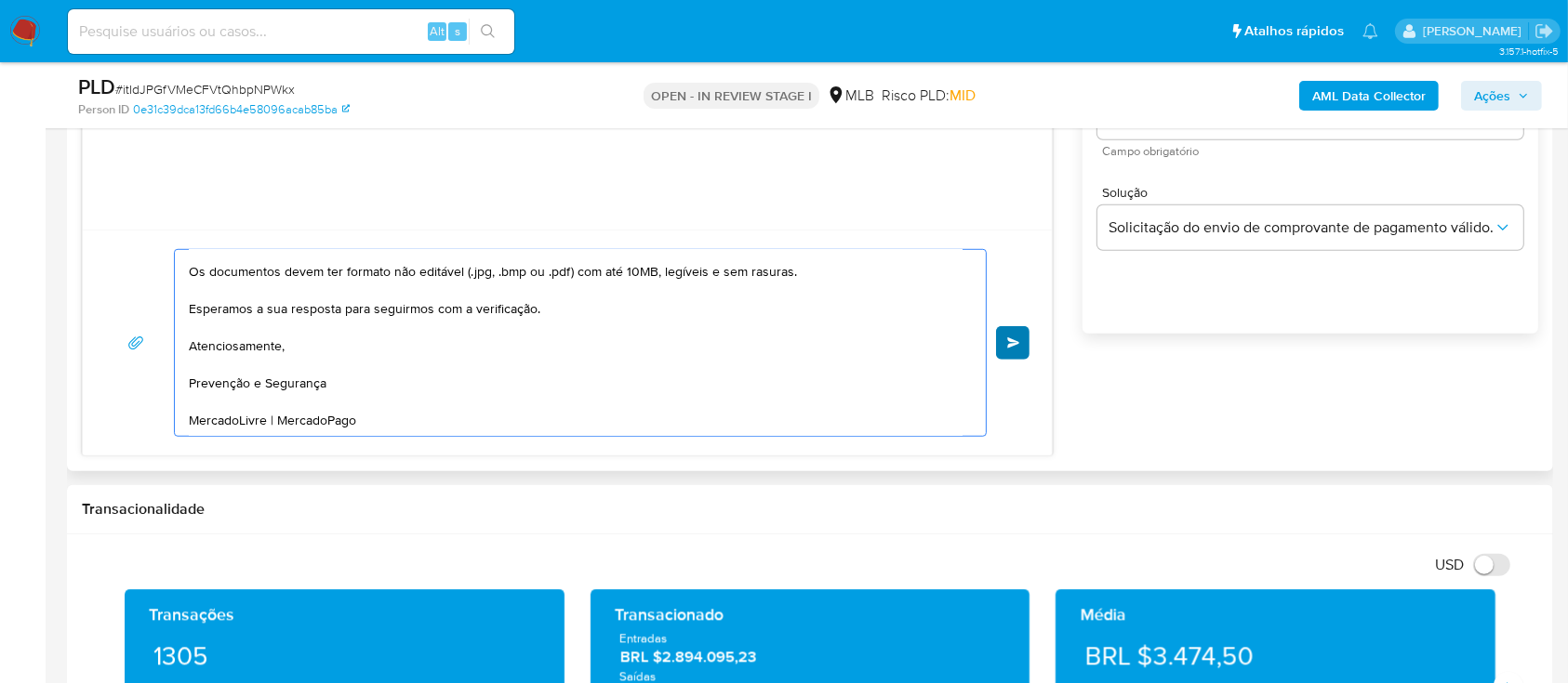
type textarea "PJ Ola, Estamos realizando uma verificação adicional de segurança em contas de …"
click at [1008, 346] on span "common.send" at bounding box center [1014, 342] width 13 height 11
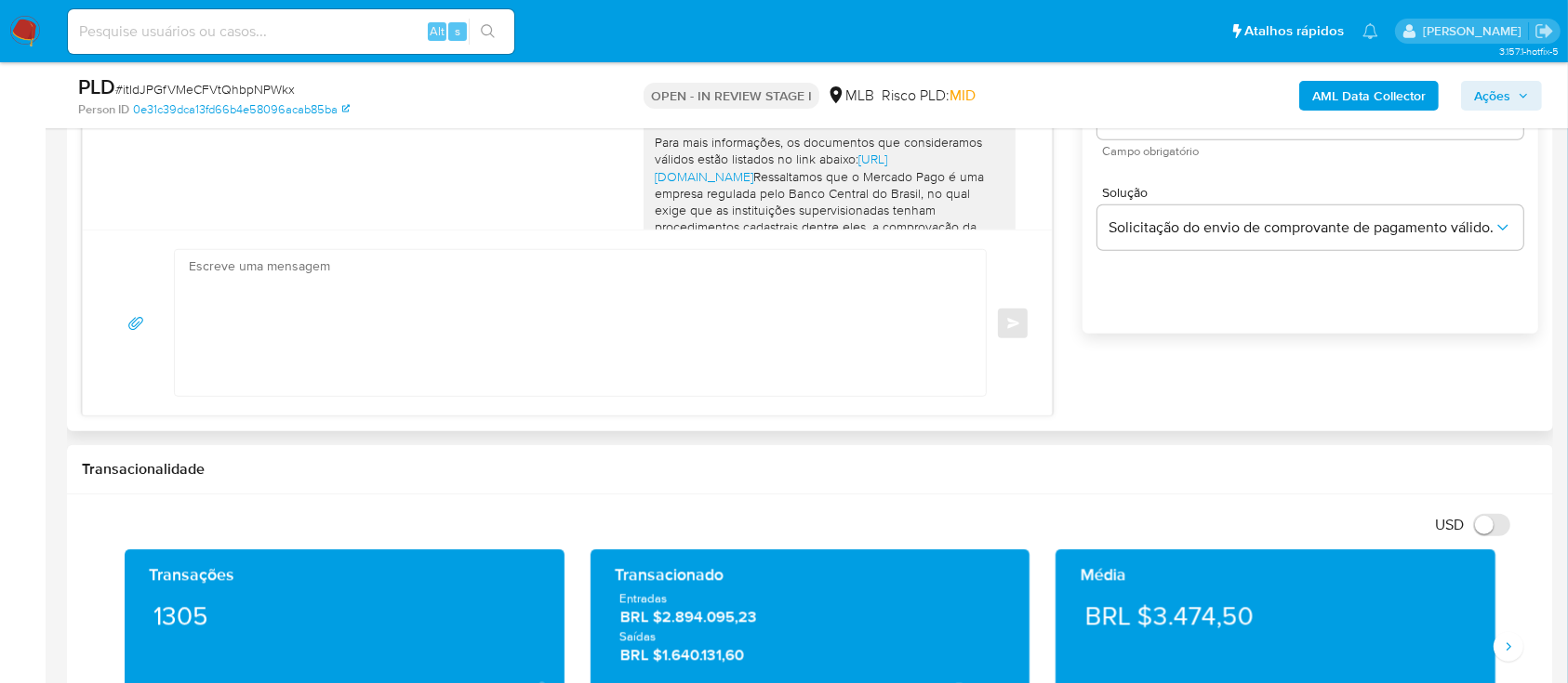
scroll to position [319, 0]
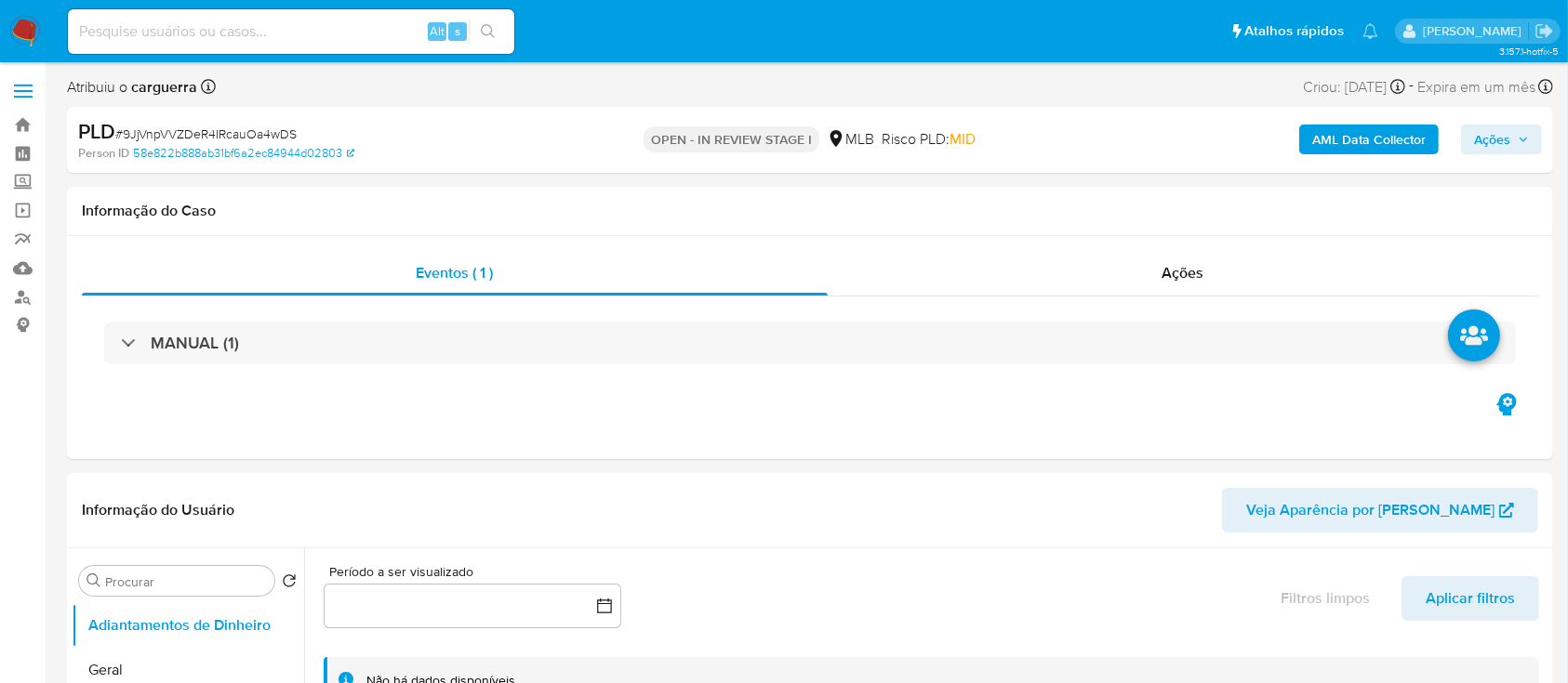
select select "10"
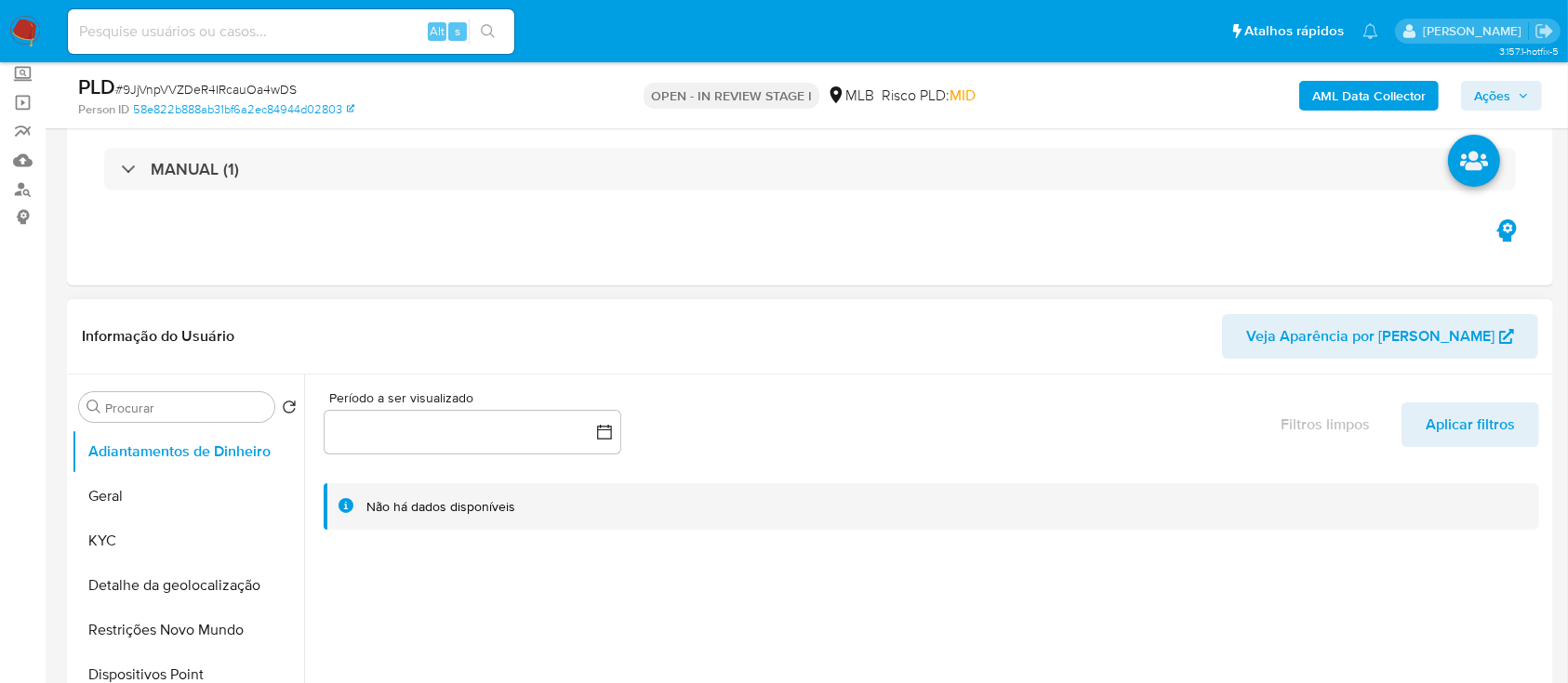
scroll to position [247, 0]
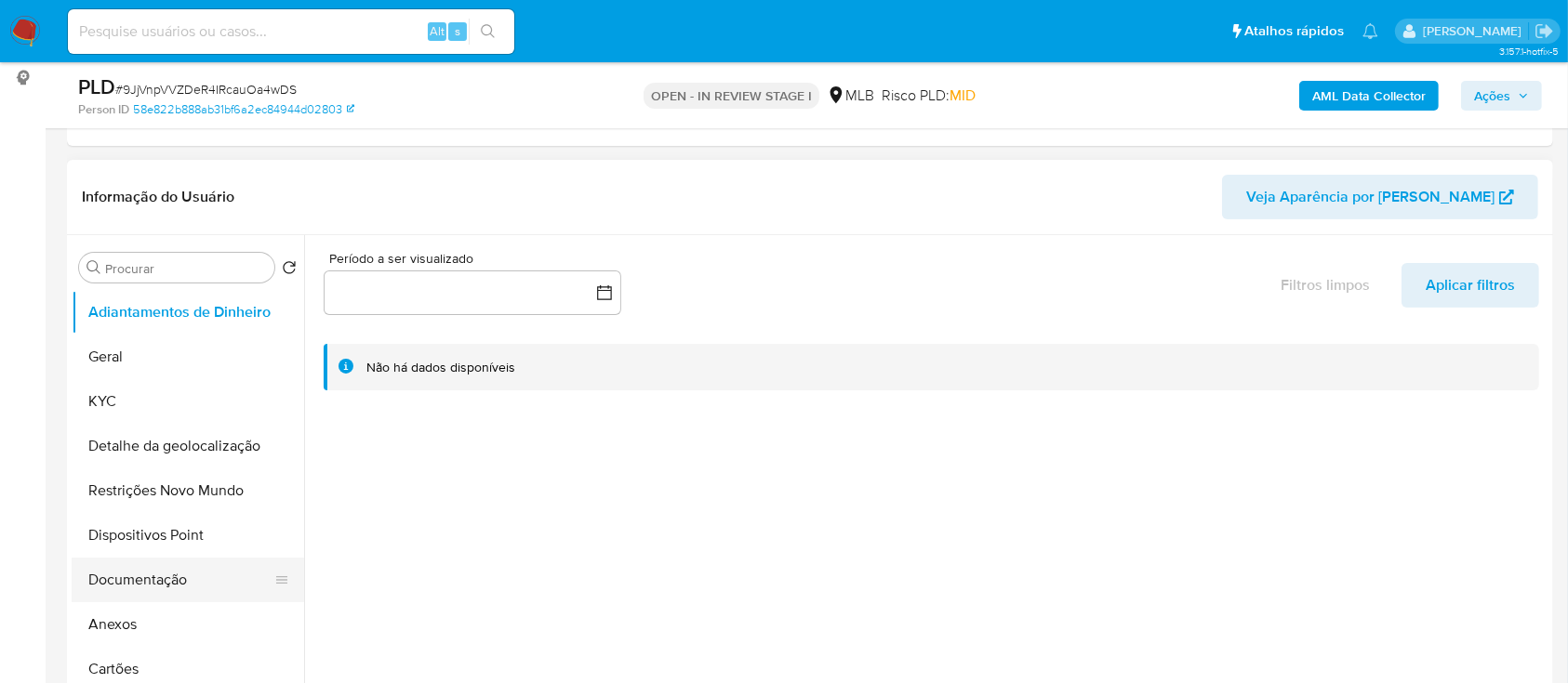
click at [124, 583] on button "Documentação" at bounding box center [180, 580] width 217 height 45
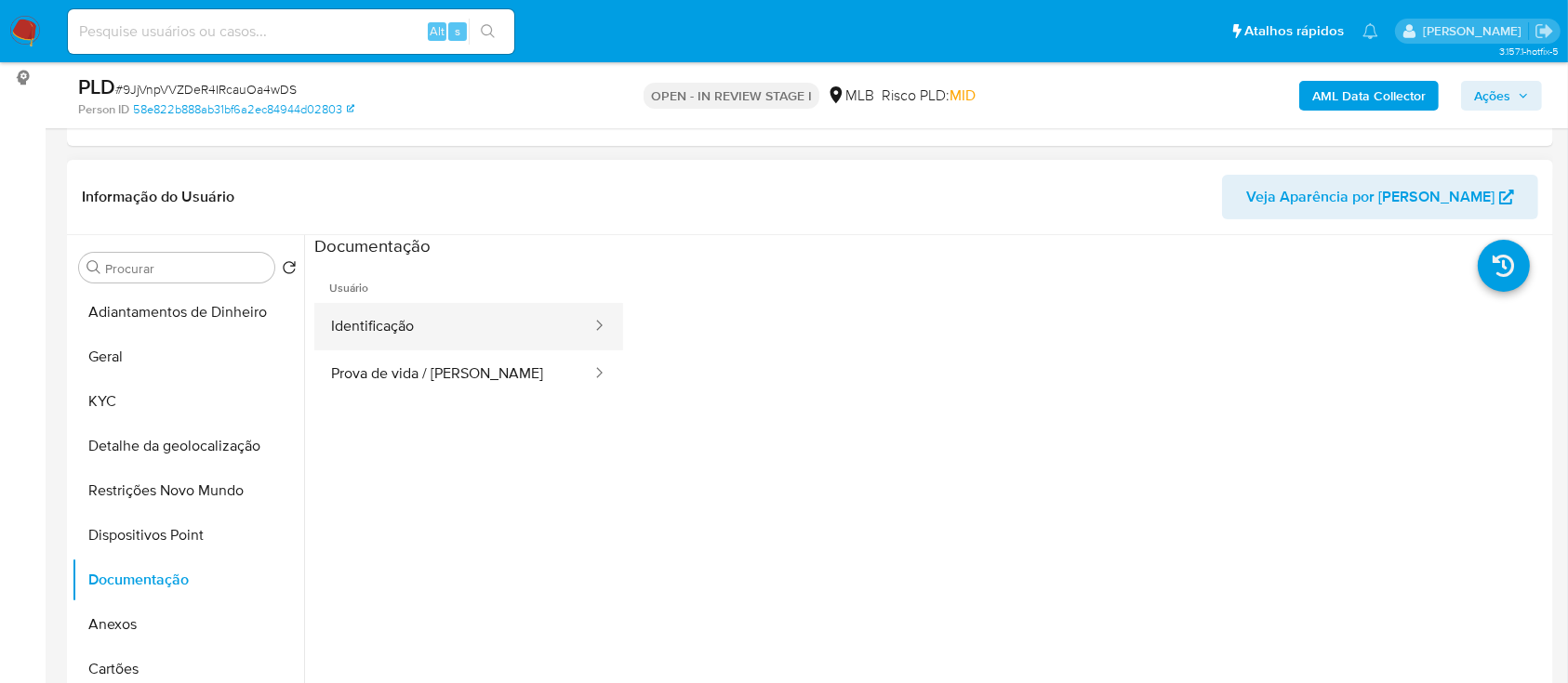
click at [369, 323] on button "Identificação" at bounding box center [453, 327] width 279 height 48
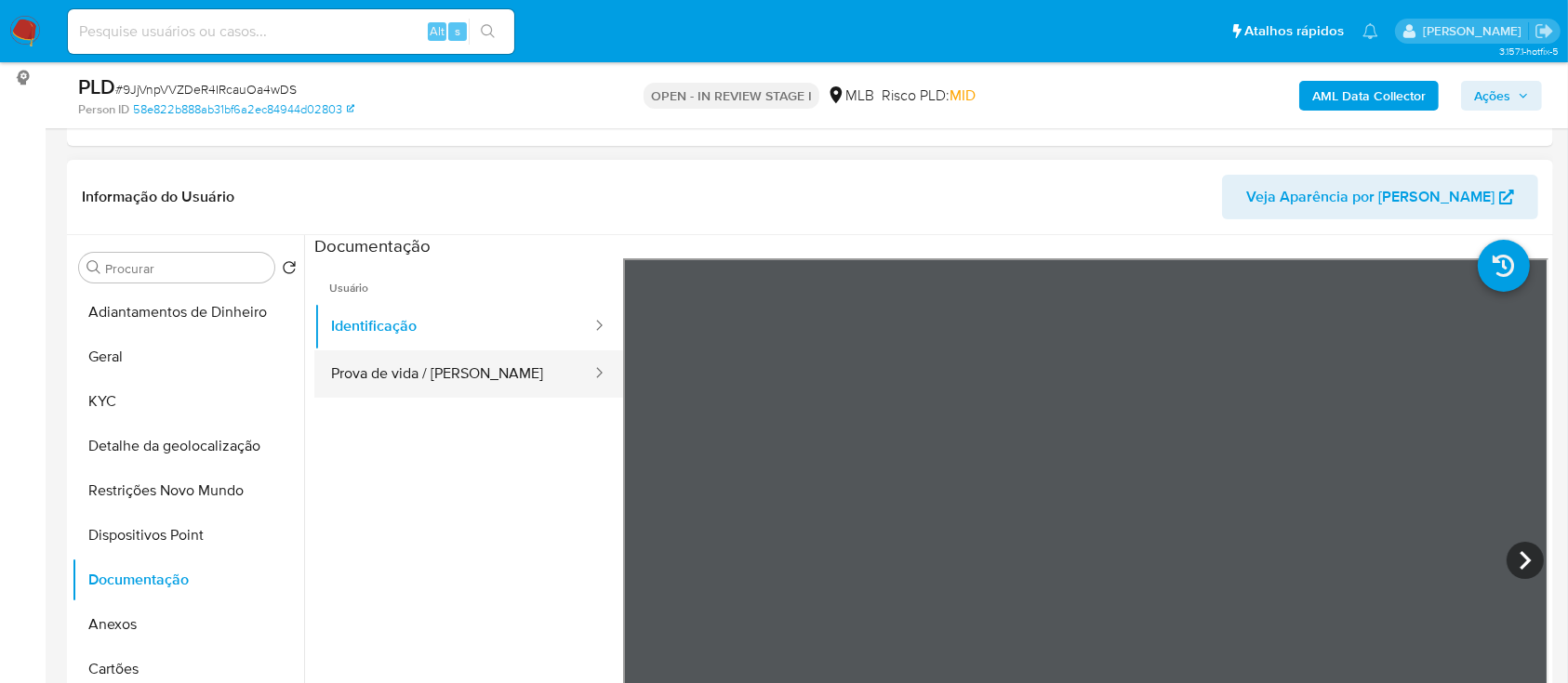
click at [485, 357] on button "Prova de vida / [PERSON_NAME]" at bounding box center [453, 375] width 279 height 48
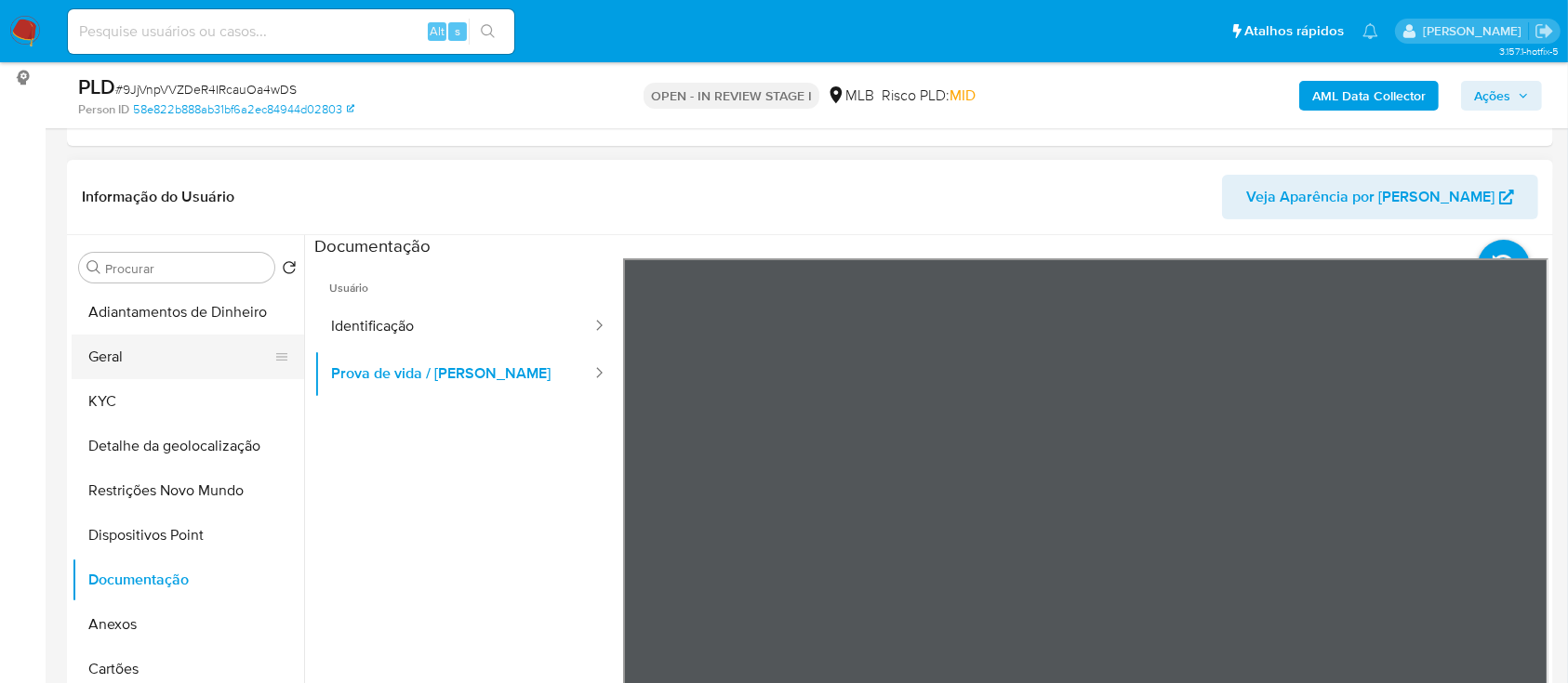
click at [135, 351] on button "Geral" at bounding box center [180, 357] width 217 height 45
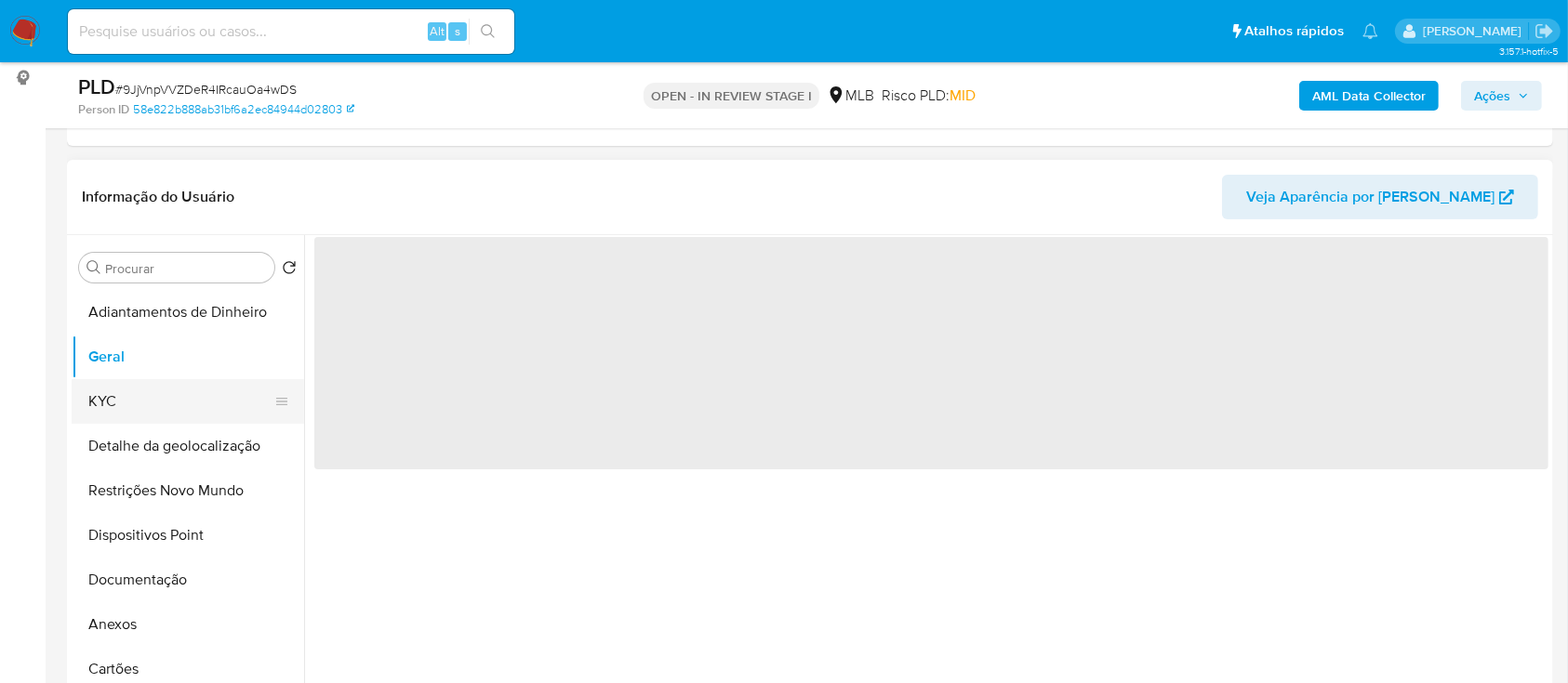
click at [125, 384] on button "KYC" at bounding box center [180, 401] width 217 height 45
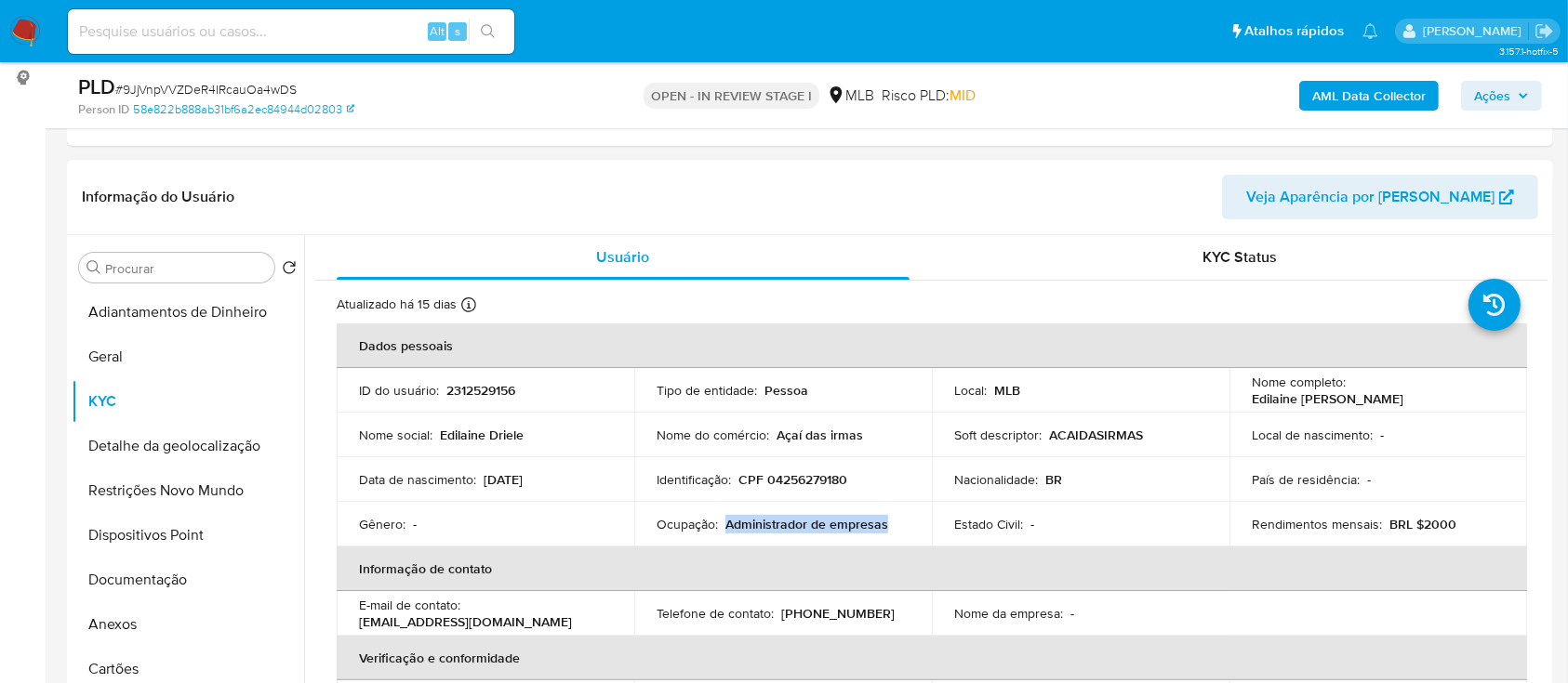
drag, startPoint x: 891, startPoint y: 535, endPoint x: 725, endPoint y: 521, distance: 166.6
click at [725, 521] on td "Ocupação : Administrador de empresas" at bounding box center [784, 523] width 298 height 45
copy p "Administrador de empresas"
click at [179, 583] on button "Documentação" at bounding box center [180, 580] width 217 height 45
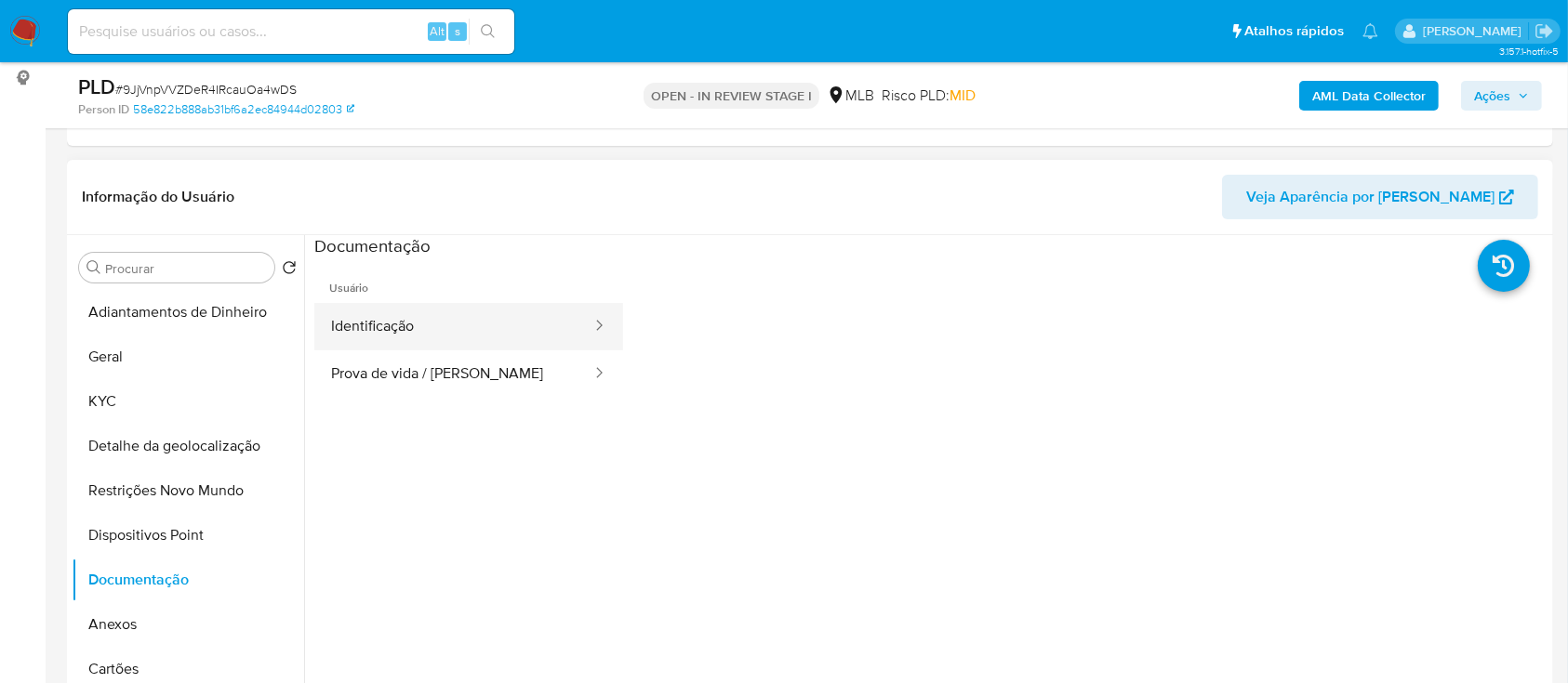
click at [463, 325] on button "Identificação" at bounding box center [453, 327] width 279 height 48
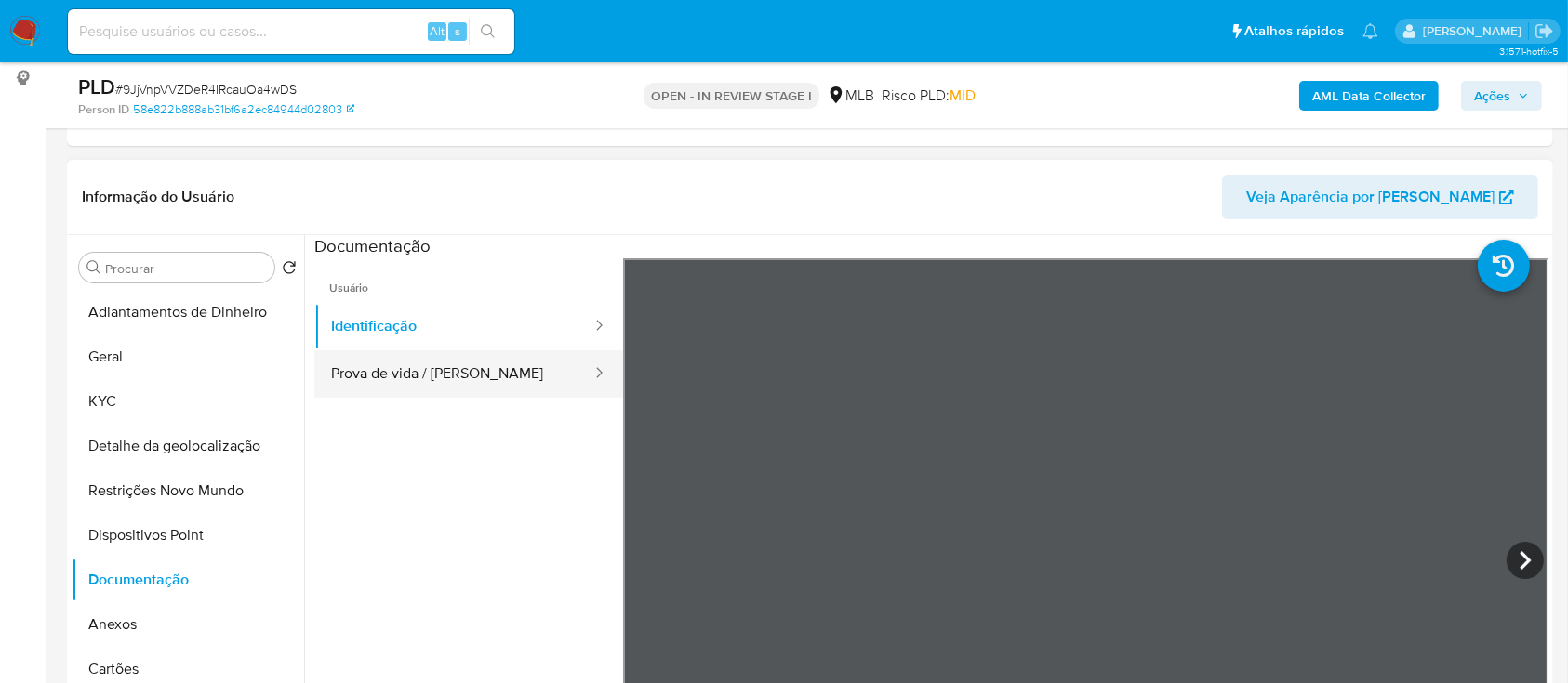
click at [474, 375] on button "Prova de vida / [PERSON_NAME]" at bounding box center [453, 375] width 279 height 48
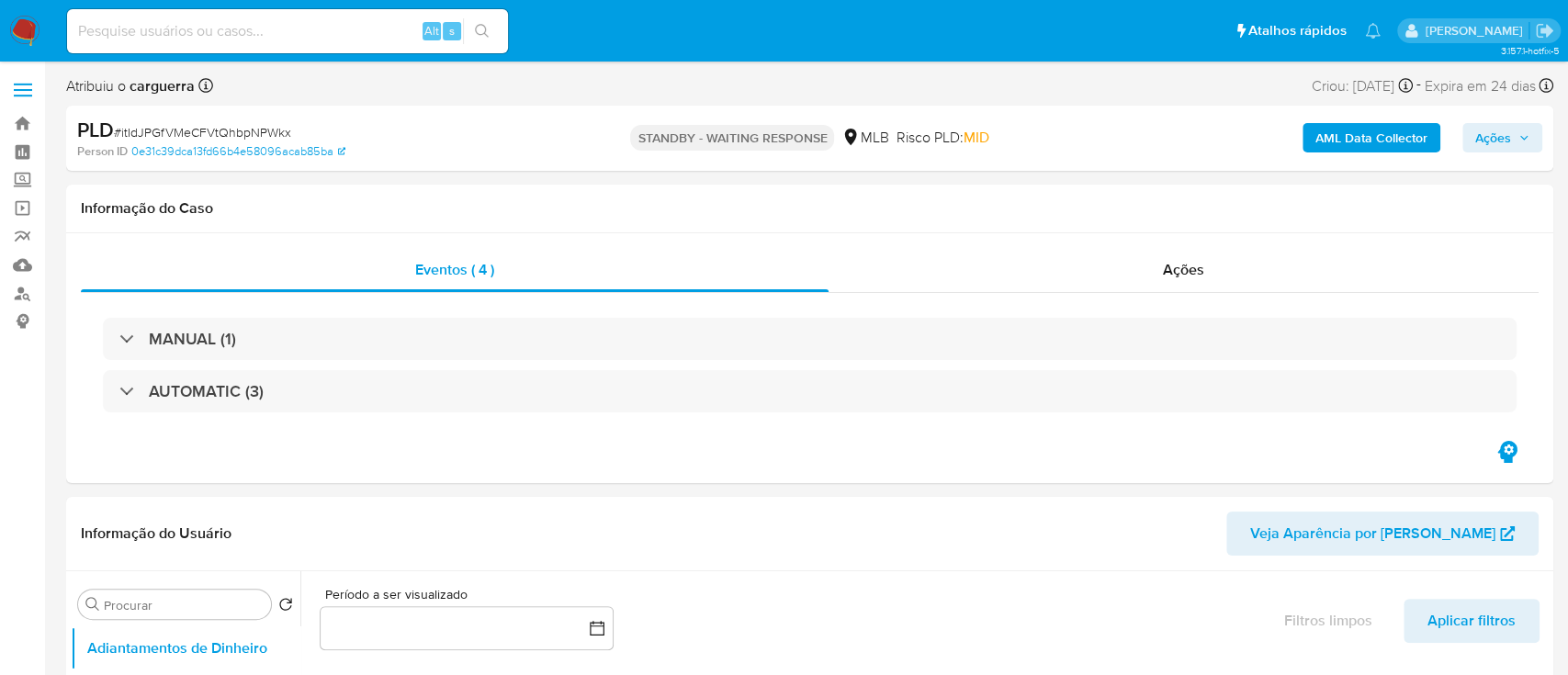
select select "10"
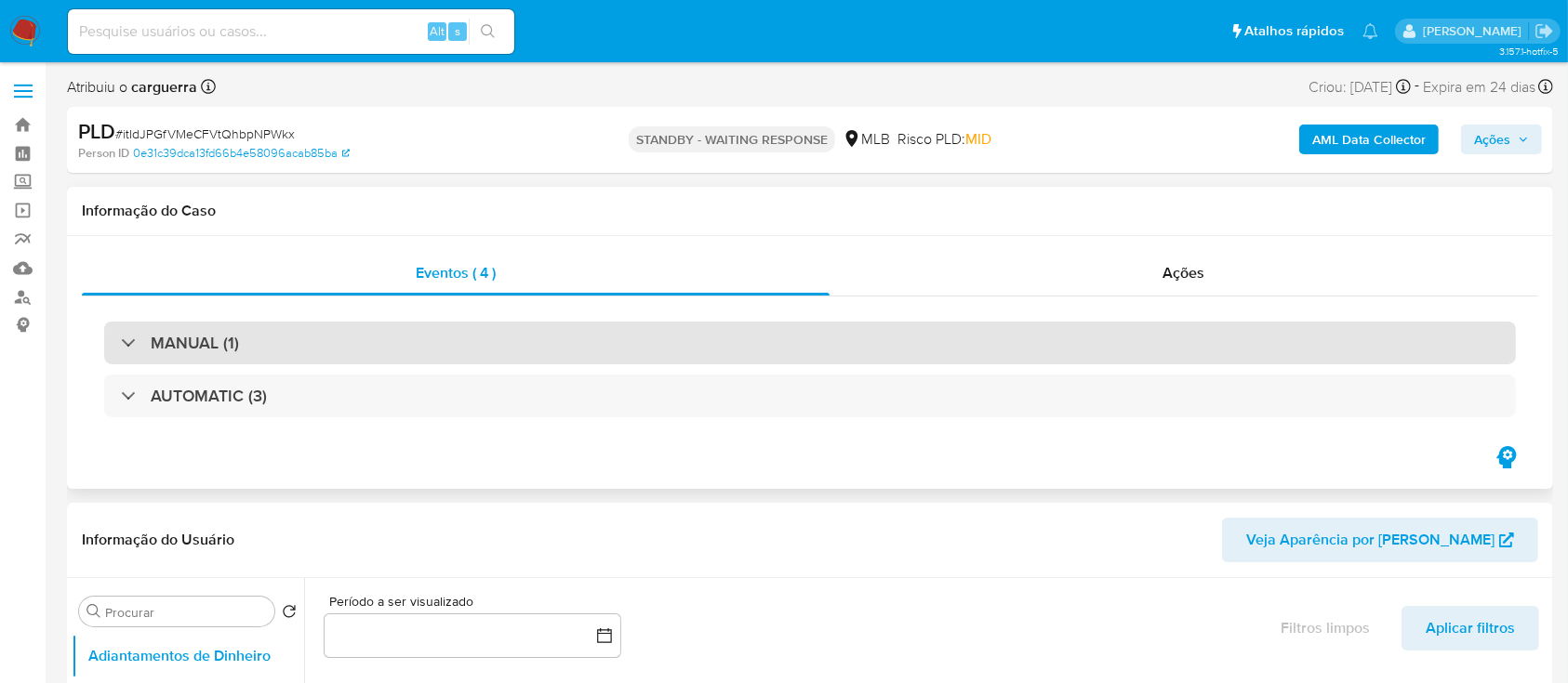
drag, startPoint x: 179, startPoint y: 353, endPoint x: 198, endPoint y: 346, distance: 20.2
click at [179, 352] on h3 "MANUAL (1)" at bounding box center [194, 343] width 88 height 21
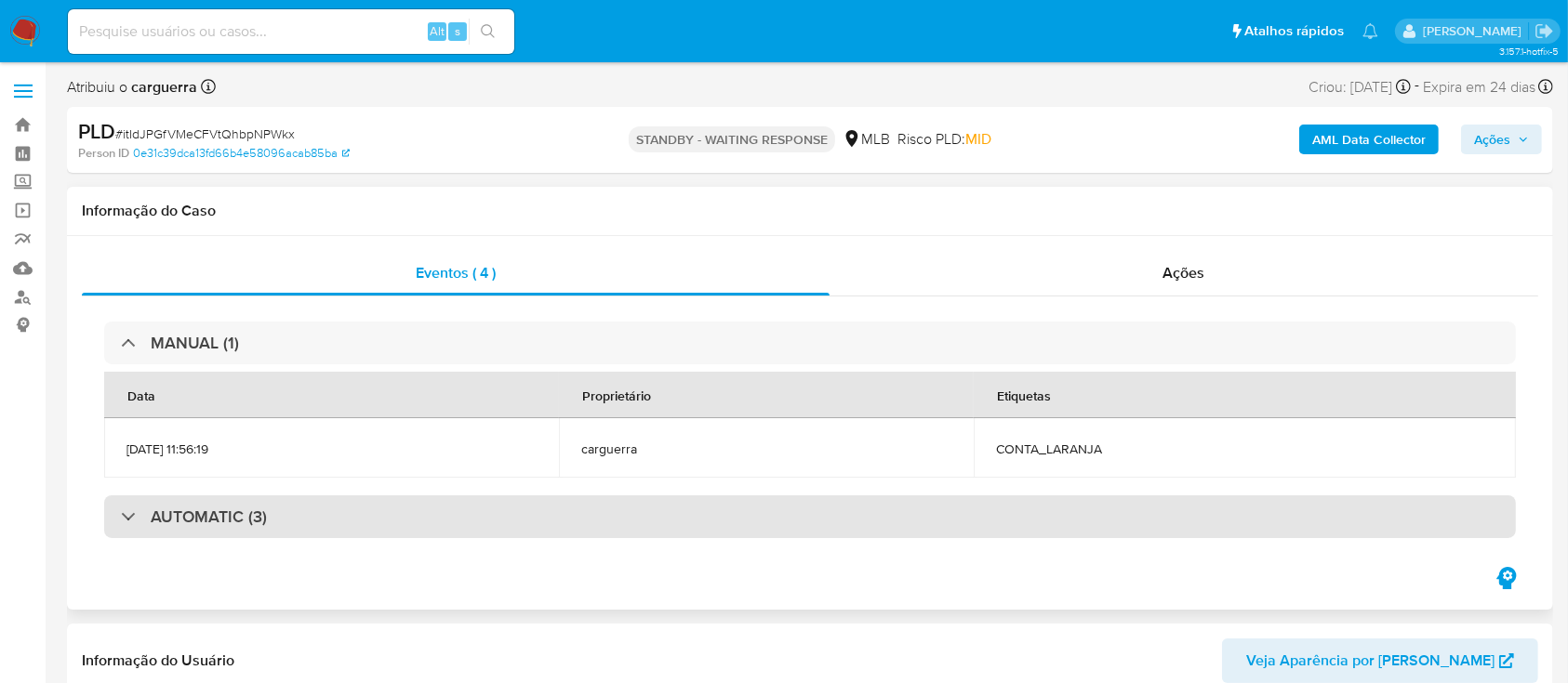
click at [157, 510] on h3 "AUTOMATIC (3)" at bounding box center [208, 516] width 116 height 21
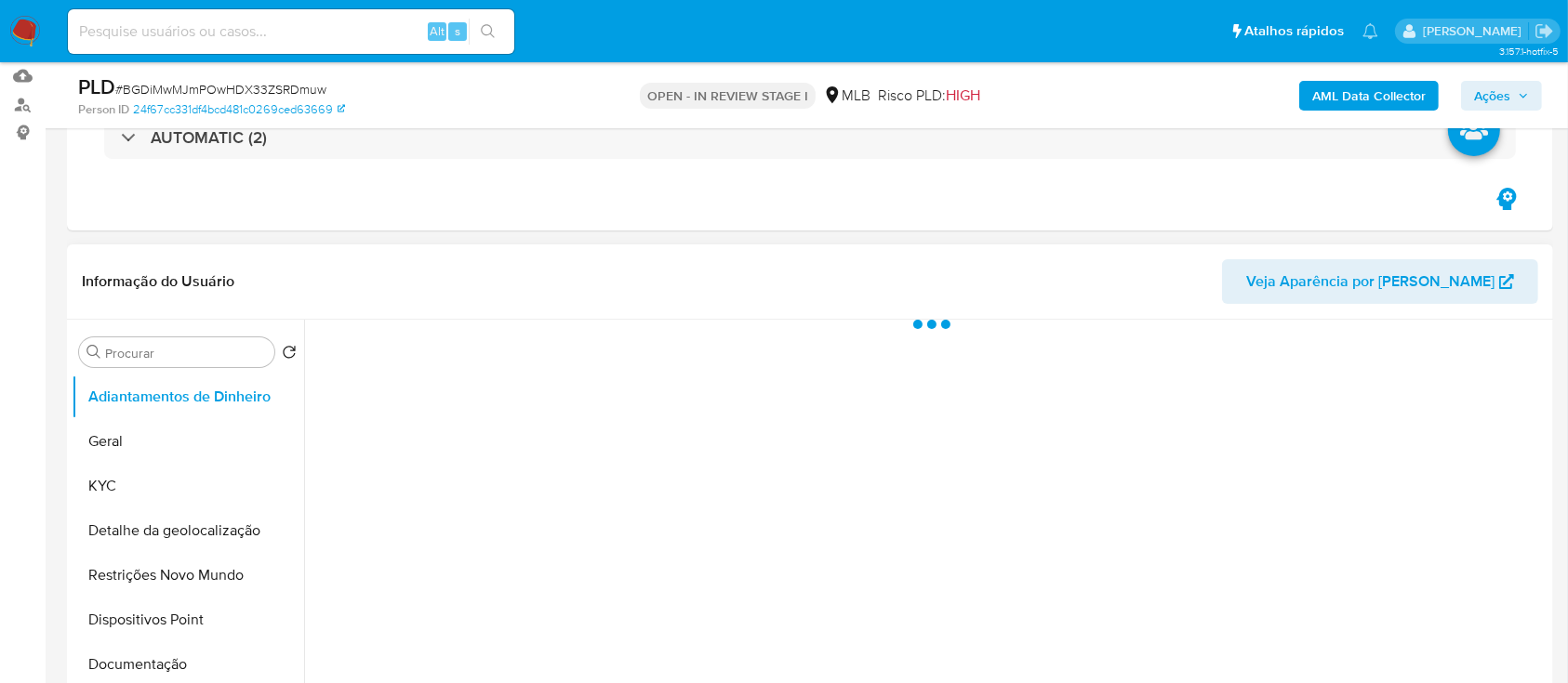
scroll to position [247, 0]
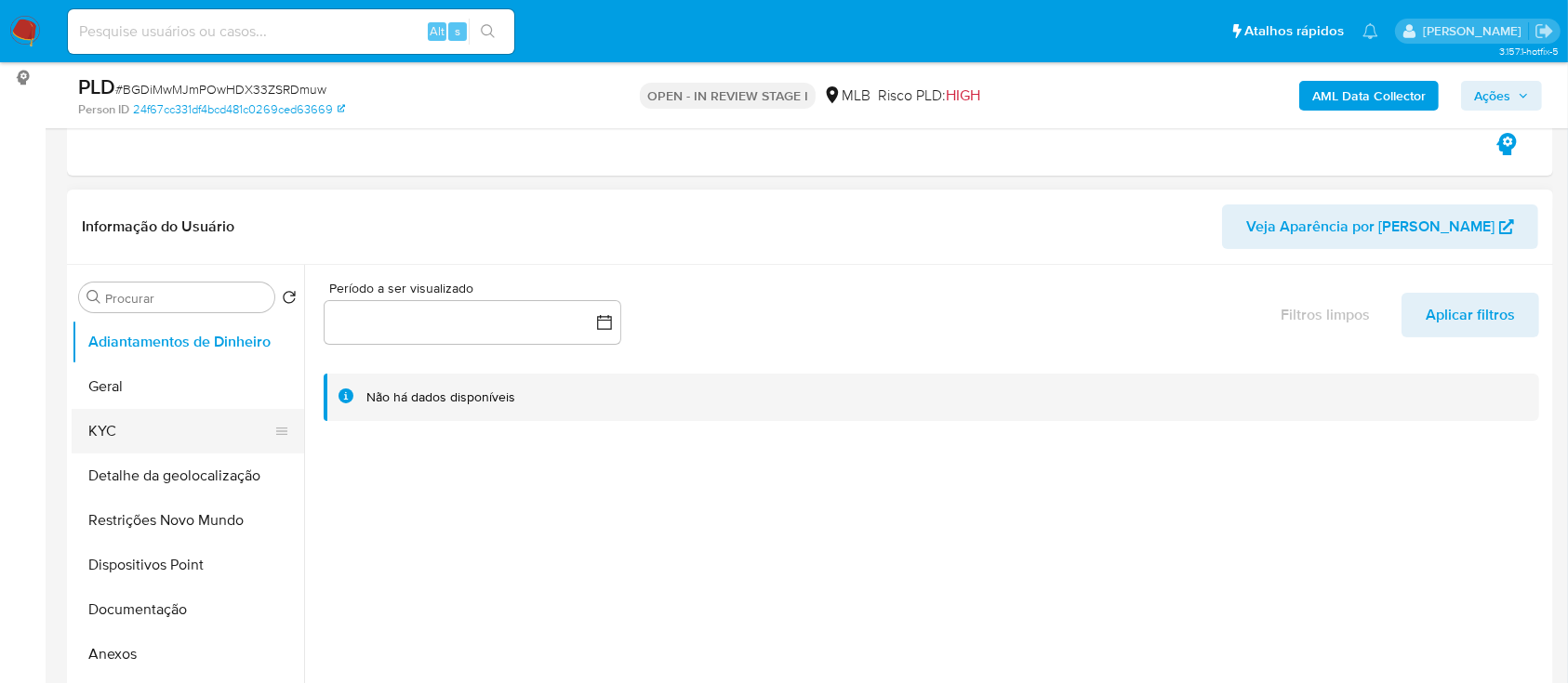
select select "10"
drag, startPoint x: 122, startPoint y: 435, endPoint x: 269, endPoint y: 405, distance: 150.0
click at [119, 435] on button "KYC" at bounding box center [187, 431] width 232 height 45
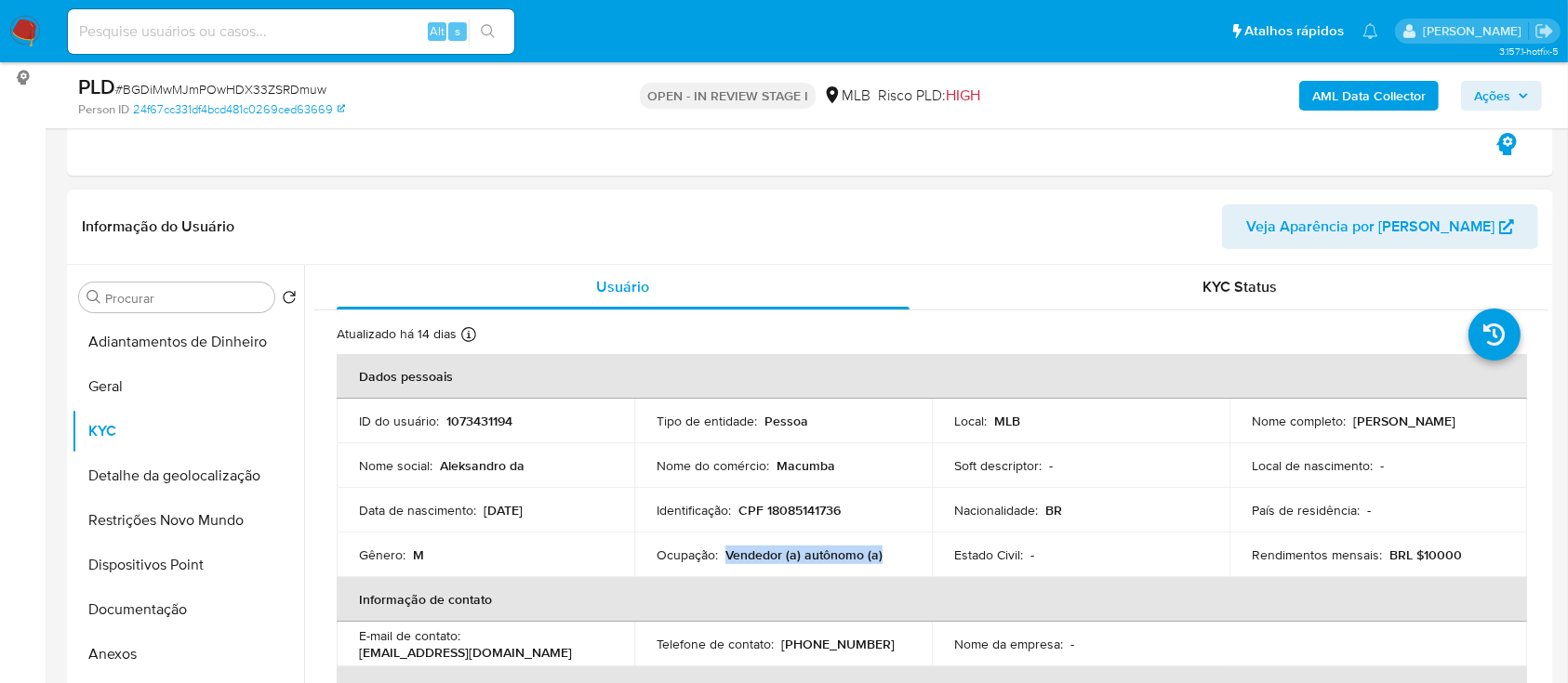
drag, startPoint x: 889, startPoint y: 557, endPoint x: 726, endPoint y: 551, distance: 163.1
click at [723, 551] on div "Ocupação : Vendedor (a) autônomo (a)" at bounding box center [783, 554] width 253 height 17
copy p "Vendedor (a) autônomo (a)"
